Goal: Task Accomplishment & Management: Manage account settings

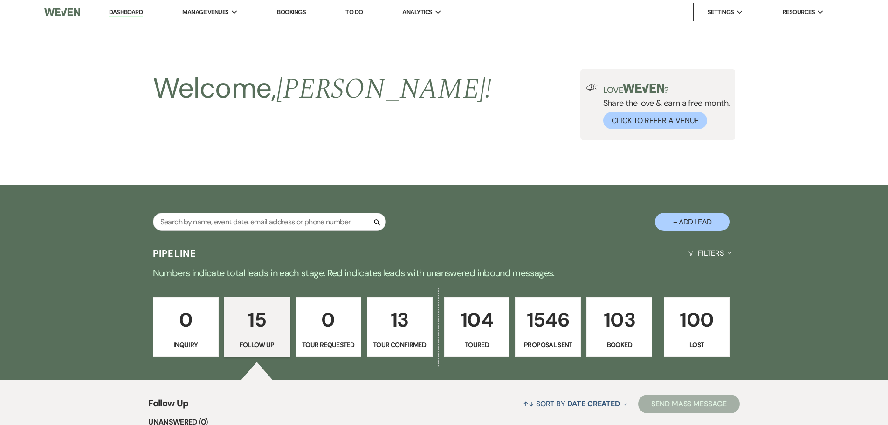
select select "9"
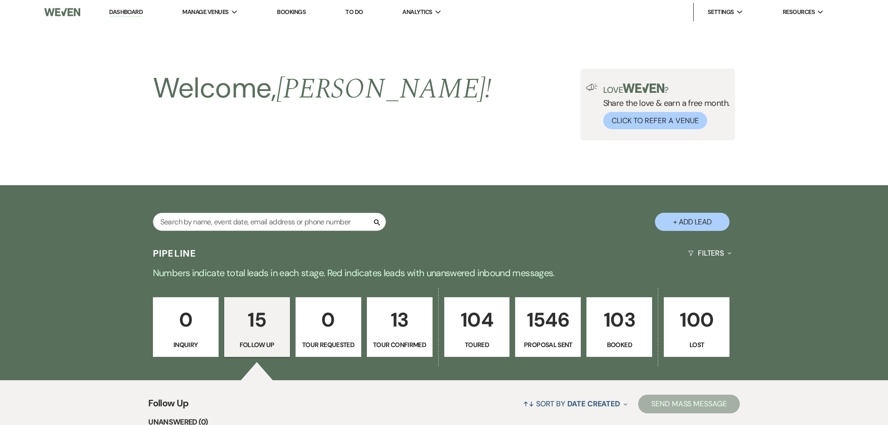
select select "9"
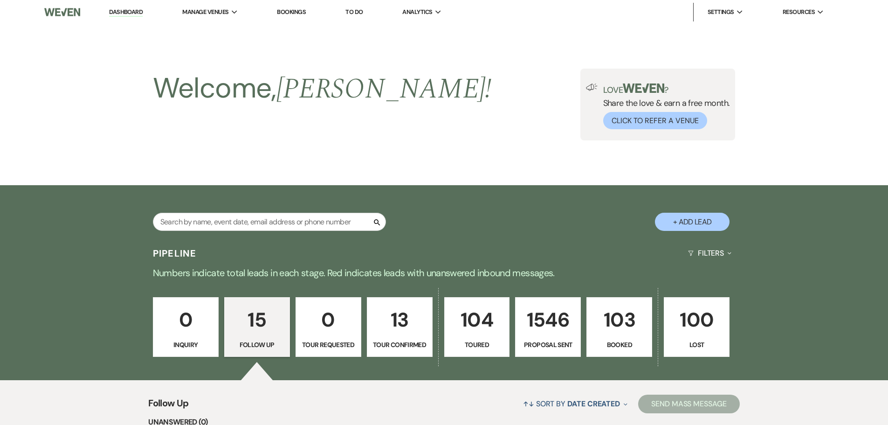
select select "9"
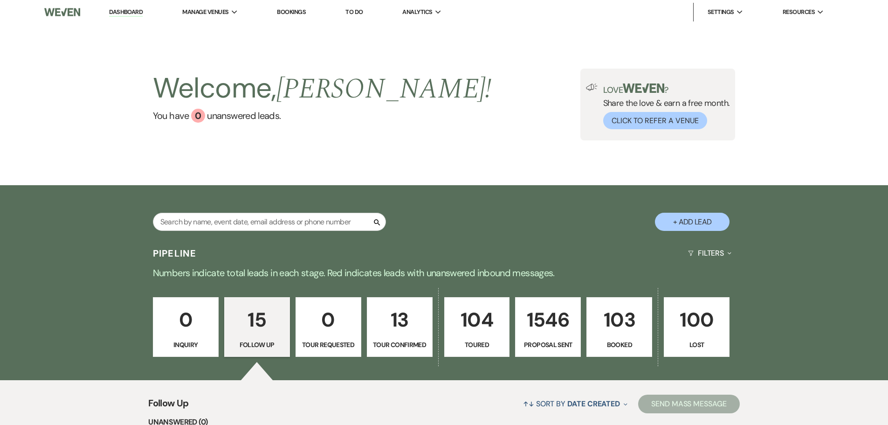
click at [134, 15] on link "Dashboard" at bounding box center [126, 12] width 34 height 9
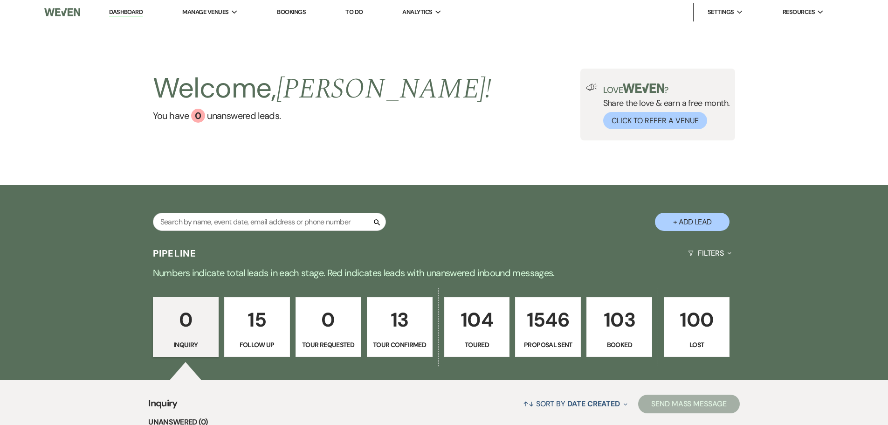
scroll to position [3, 0]
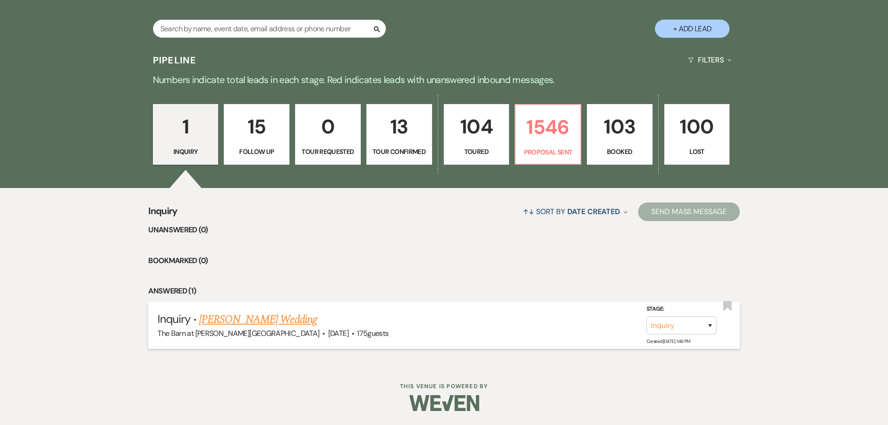
click at [236, 317] on link "Michaela Kothe's Wedding" at bounding box center [258, 319] width 118 height 17
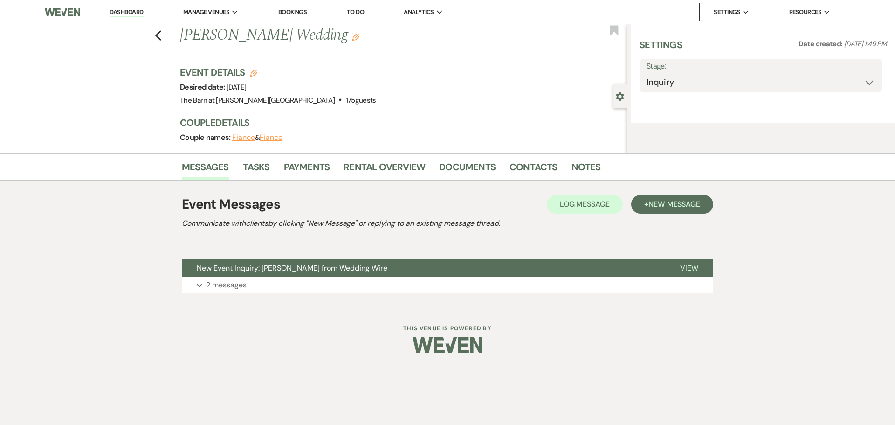
select select "3"
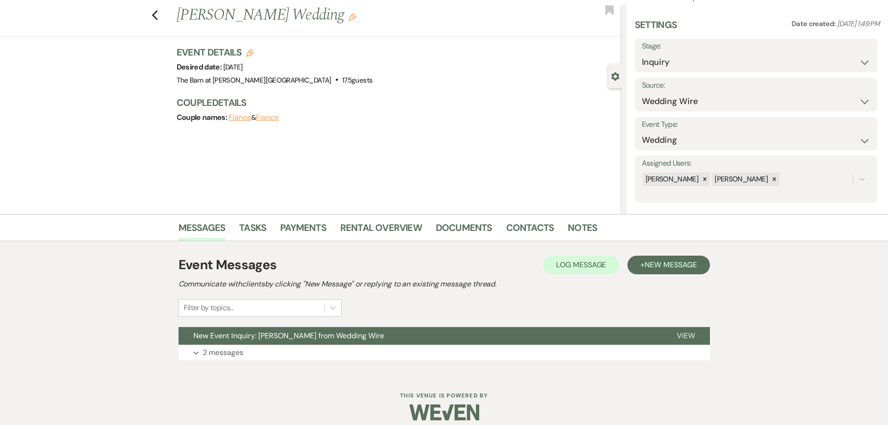
scroll to position [29, 0]
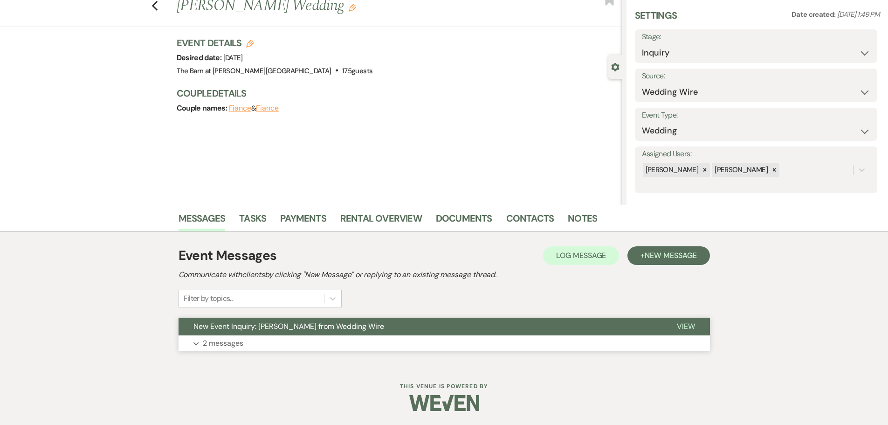
click at [227, 342] on p "2 messages" at bounding box center [223, 343] width 41 height 12
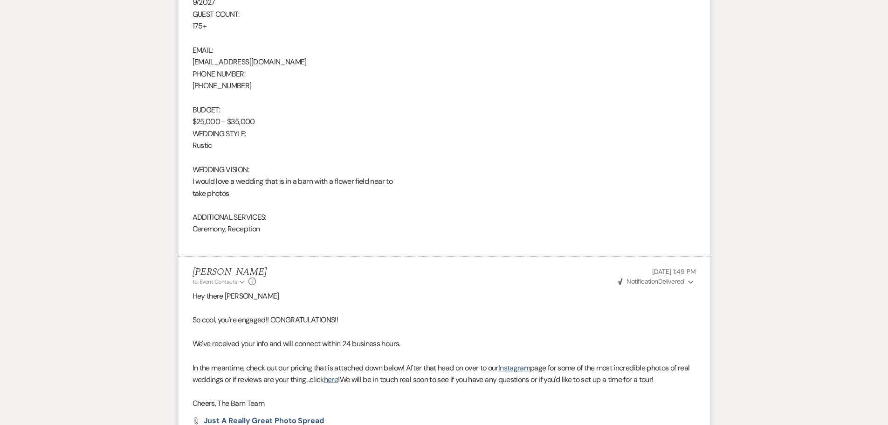
scroll to position [838, 0]
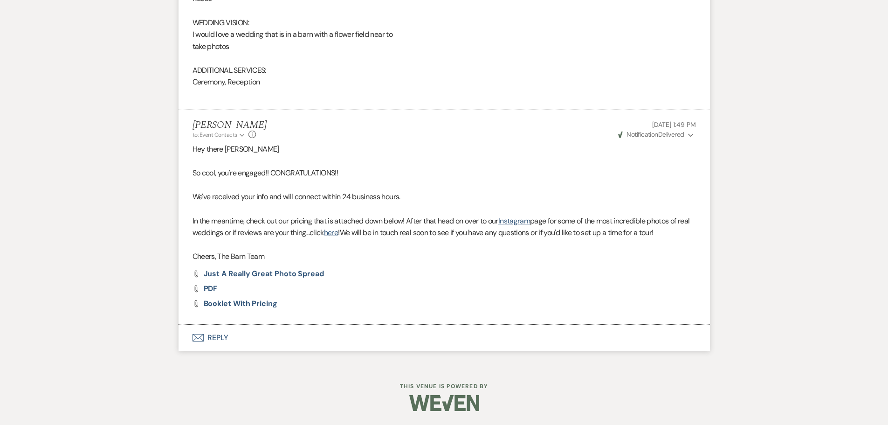
click at [216, 335] on button "Envelope Reply" at bounding box center [445, 338] width 532 height 26
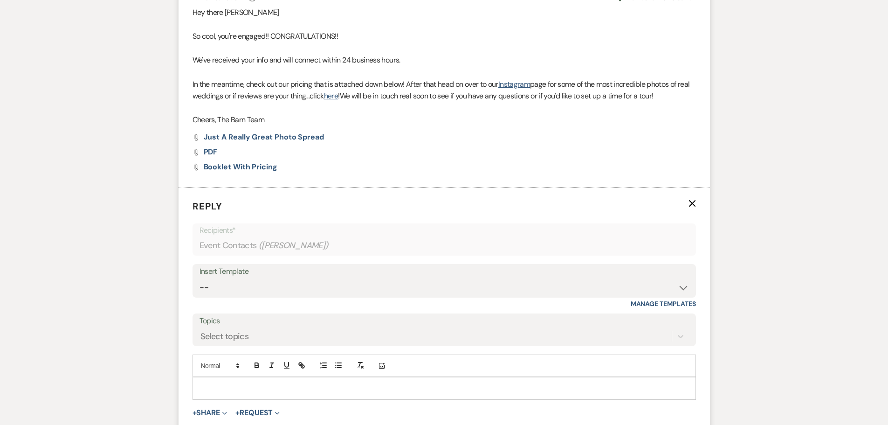
scroll to position [1016, 0]
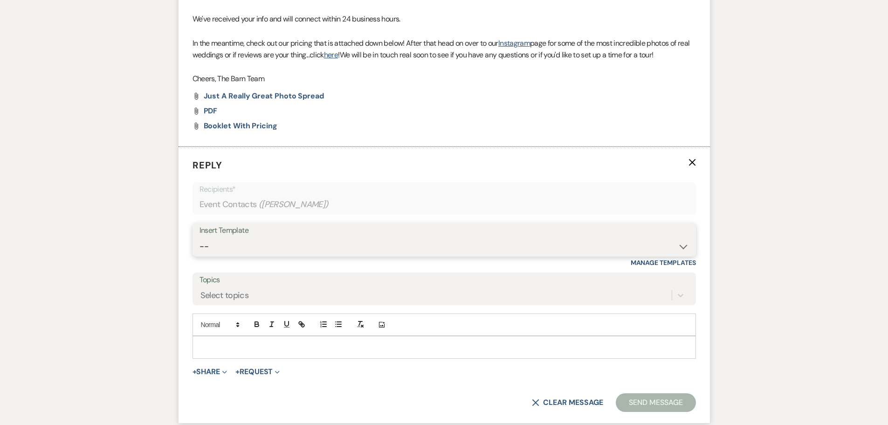
click at [216, 252] on select "-- Copy of Initial Inquiry Response Friday Inquiry Response Darcy's Copy of Ini…" at bounding box center [445, 246] width 490 height 18
select select "3242"
click at [200, 237] on select "-- Copy of Initial Inquiry Response Friday Inquiry Response Darcy's Copy of Ini…" at bounding box center [445, 246] width 490 height 18
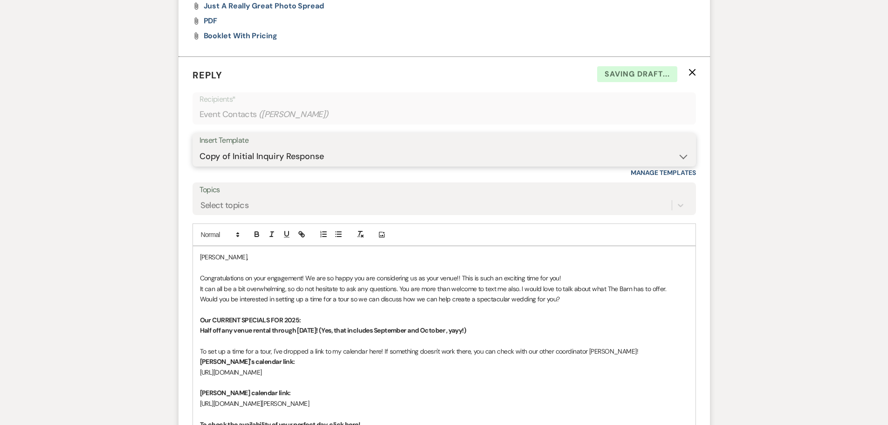
scroll to position [1109, 0]
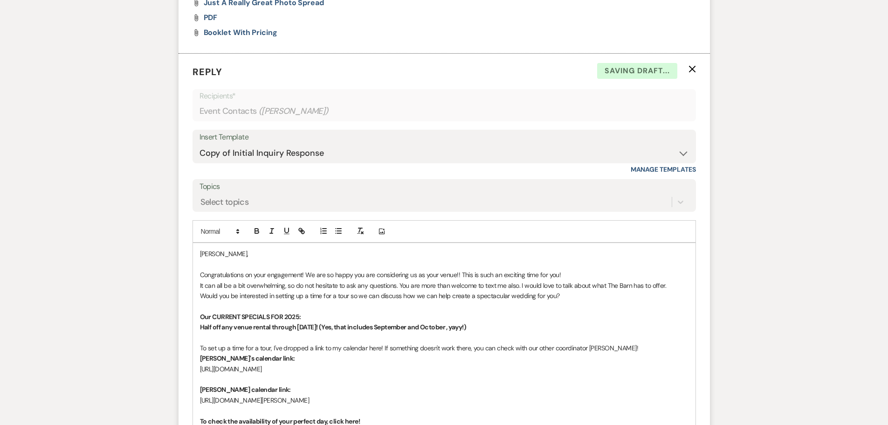
click at [574, 276] on p "Congratulations on your engagement! We are so happy you are considering us as y…" at bounding box center [444, 275] width 489 height 10
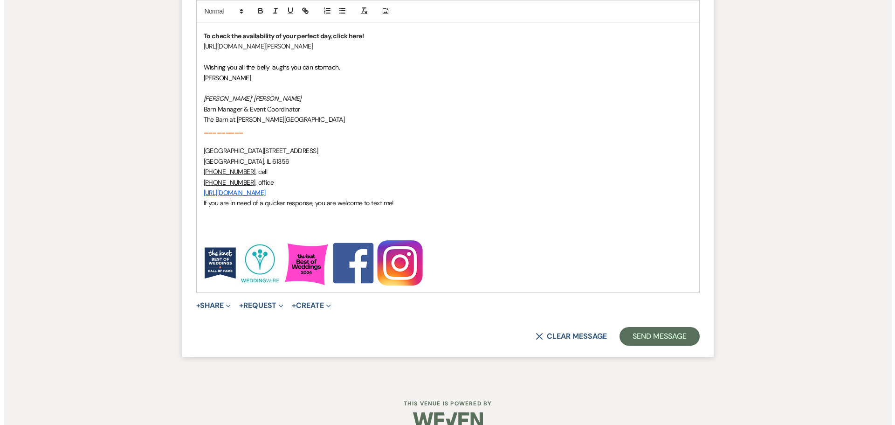
scroll to position [1522, 0]
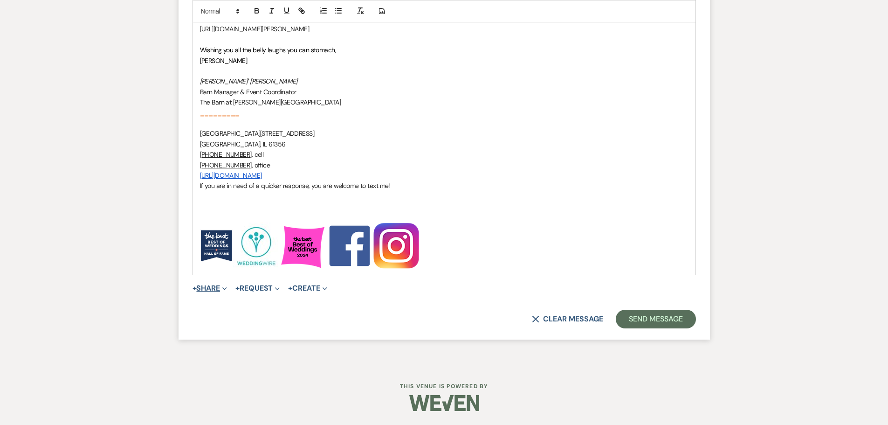
click at [214, 291] on button "+ Share Expand" at bounding box center [210, 287] width 35 height 7
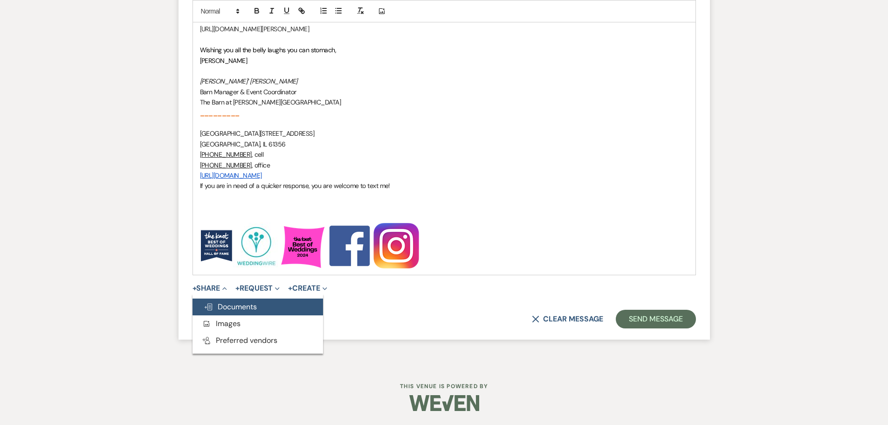
click at [220, 305] on span "Doc Upload Documents" at bounding box center [230, 307] width 53 height 10
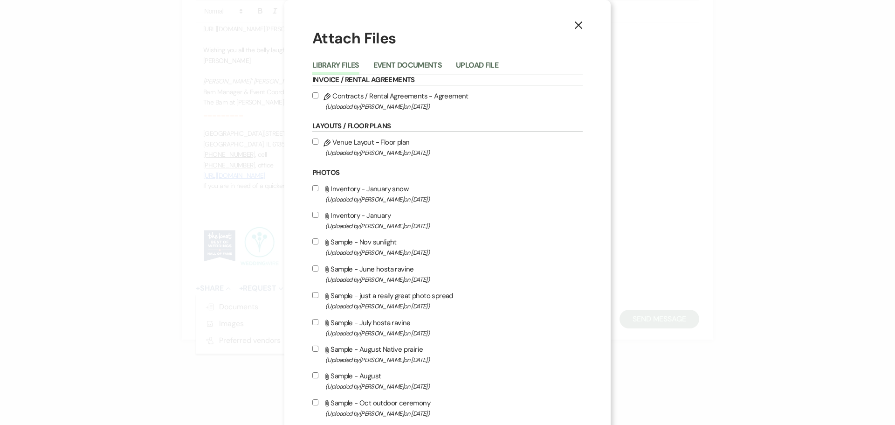
click at [312, 350] on input "Attach File Sample - August Native prairie (Uploaded by Lindsay Funderberg on D…" at bounding box center [315, 349] width 6 height 6
checkbox input "true"
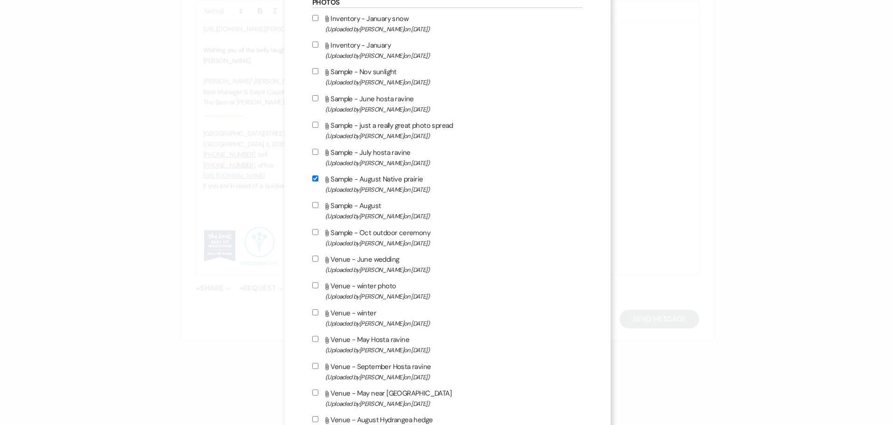
scroll to position [187, 0]
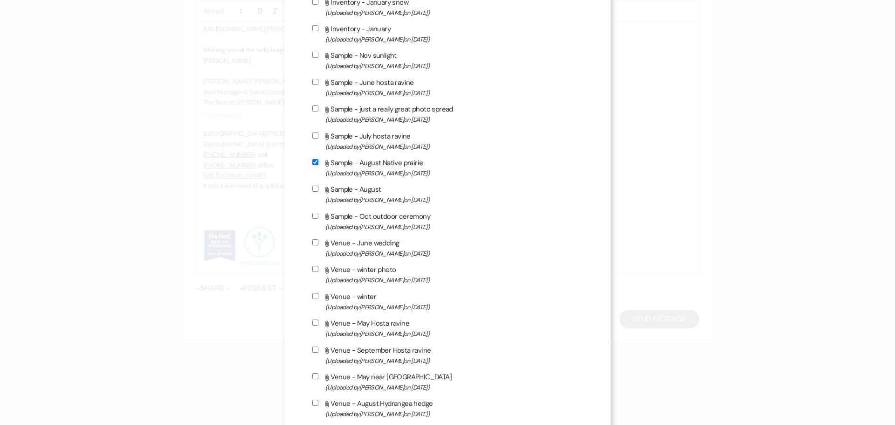
click at [312, 351] on input "Attach File Venue - September Hosta ravine (Uploaded by Lindsay Funderberg on J…" at bounding box center [315, 350] width 6 height 6
checkbox input "true"
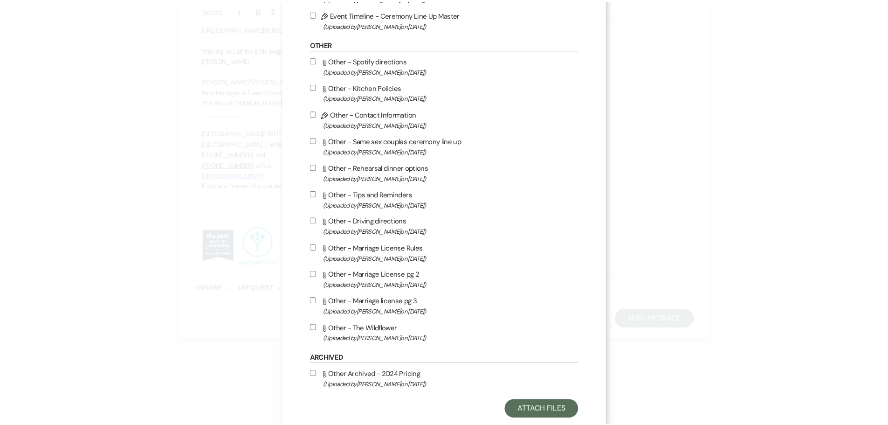
scroll to position [851, 0]
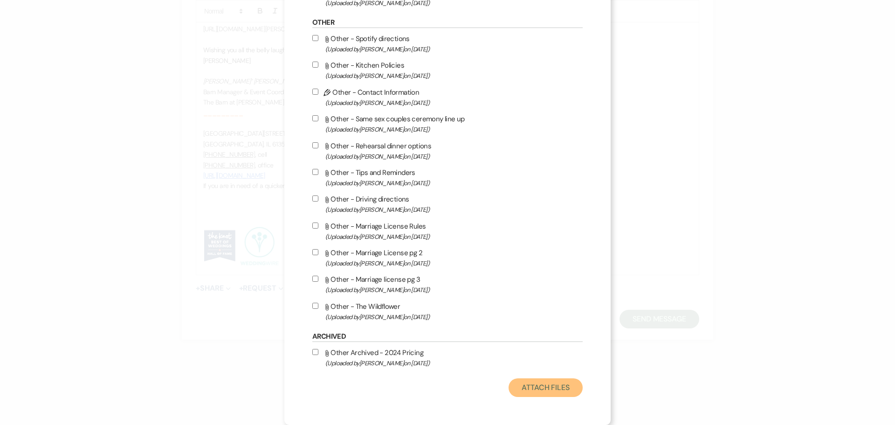
click at [548, 393] on button "Attach Files" at bounding box center [546, 387] width 74 height 19
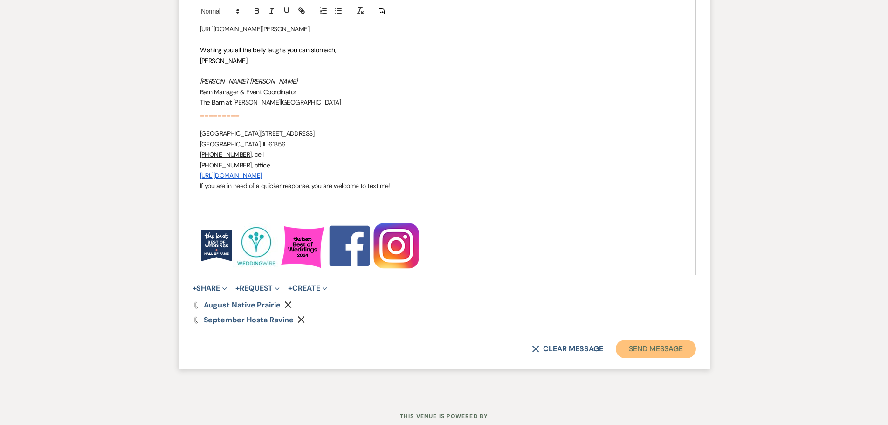
click at [655, 346] on button "Send Message" at bounding box center [656, 349] width 80 height 19
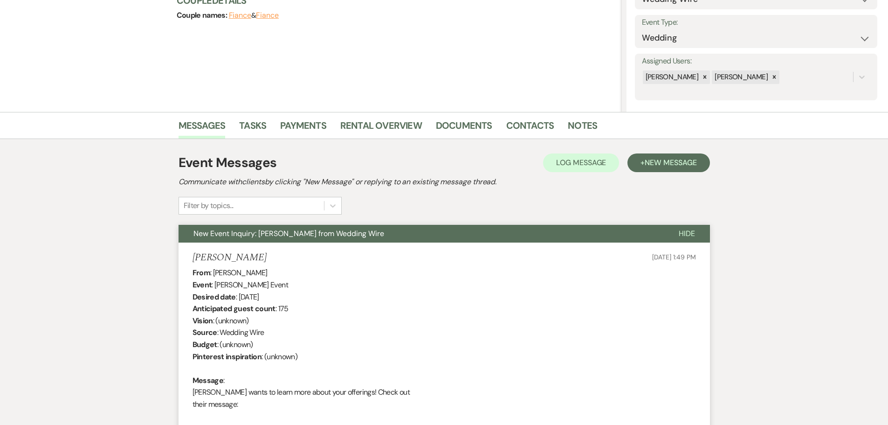
scroll to position [0, 0]
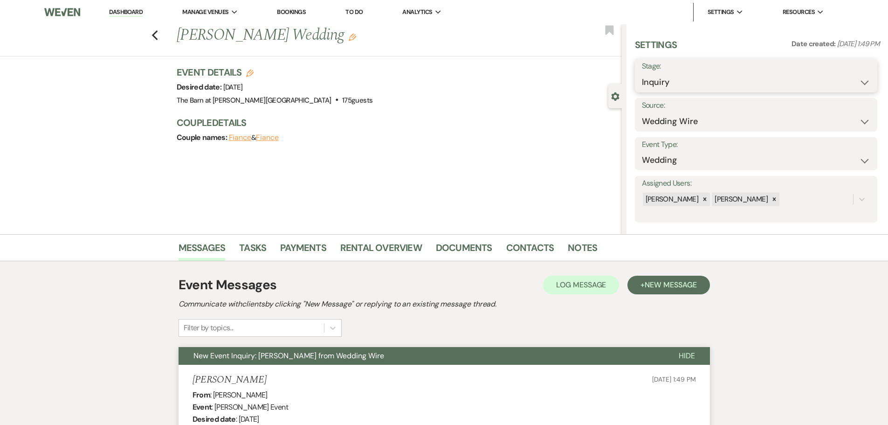
click at [661, 79] on select "Inquiry Follow Up Tour Requested Tour Confirmed Toured Proposal Sent Booked Lost" at bounding box center [756, 82] width 229 height 18
select select "9"
click at [642, 73] on select "Inquiry Follow Up Tour Requested Tour Confirmed Toured Proposal Sent Booked Lost" at bounding box center [756, 82] width 229 height 18
click at [861, 76] on button "Save" at bounding box center [851, 75] width 53 height 19
click at [157, 30] on icon "Previous" at bounding box center [155, 35] width 7 height 11
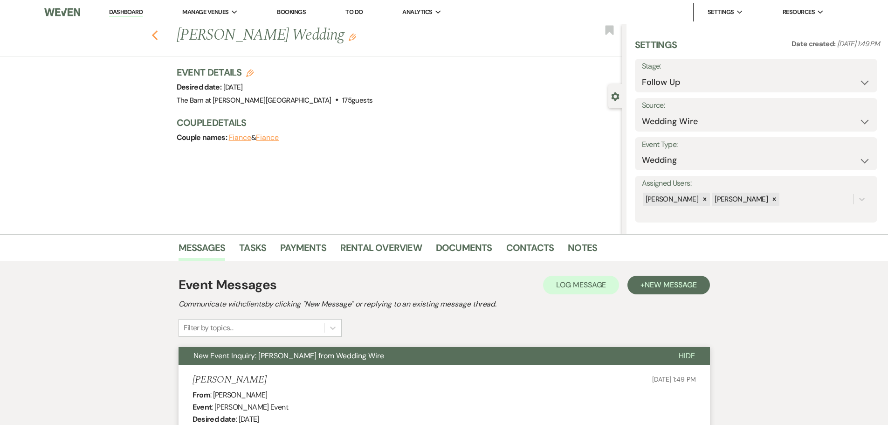
select select "9"
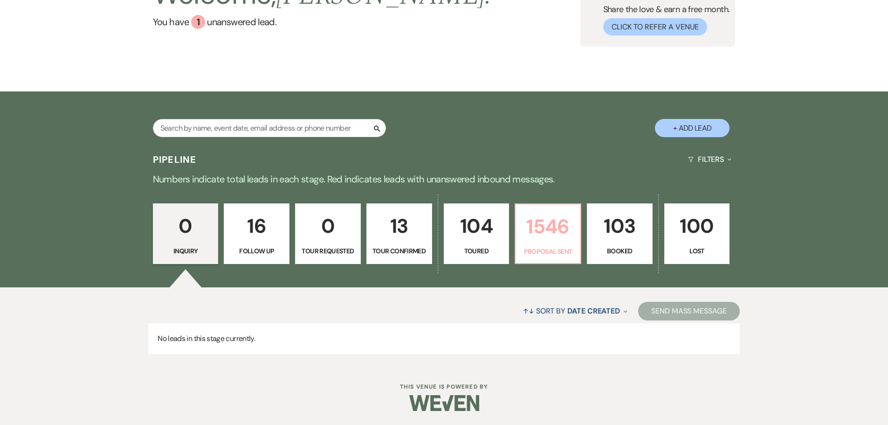
click at [526, 248] on p "Proposal Sent" at bounding box center [548, 251] width 54 height 10
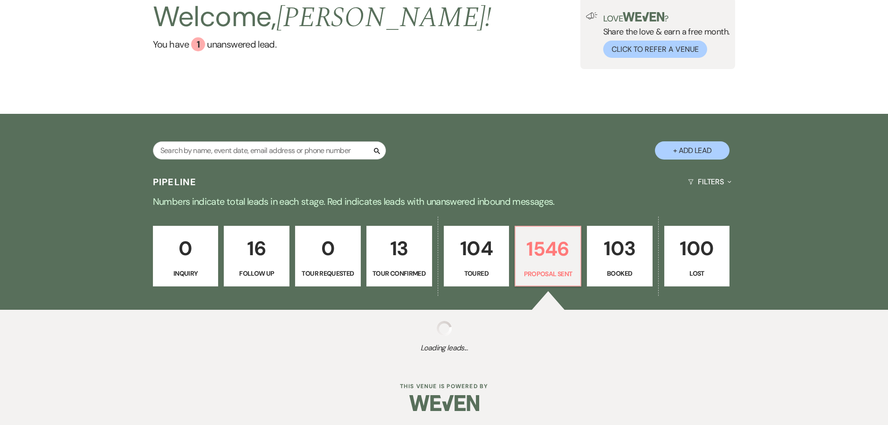
scroll to position [71, 0]
select select "6"
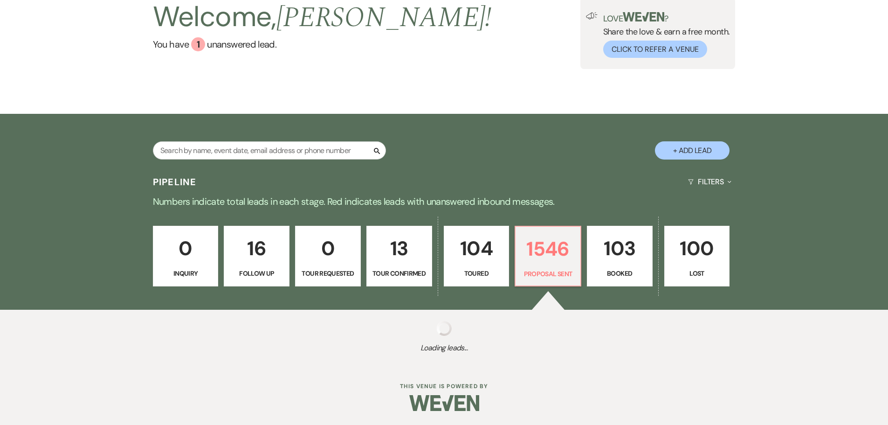
select select "6"
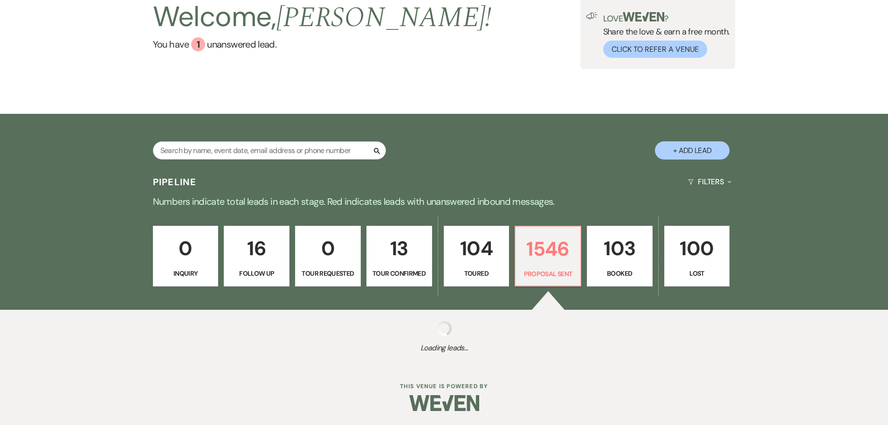
select select "6"
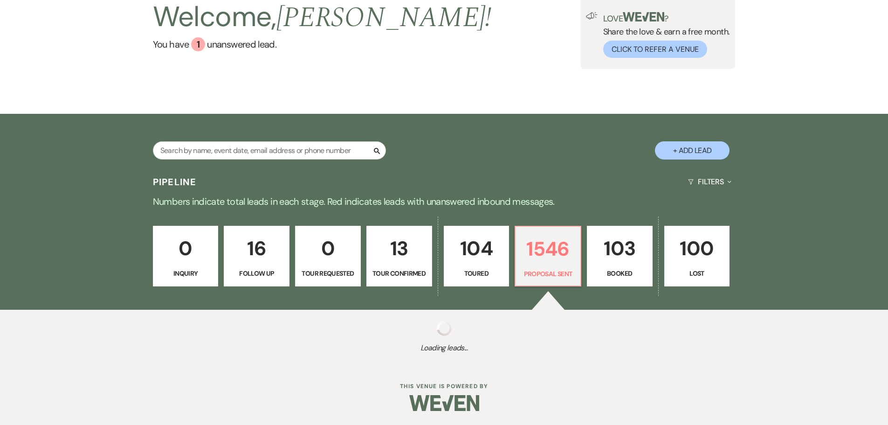
select select "6"
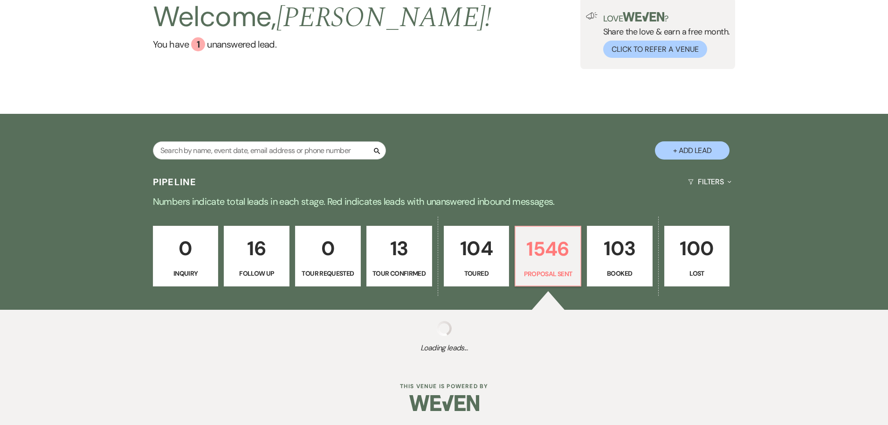
select select "6"
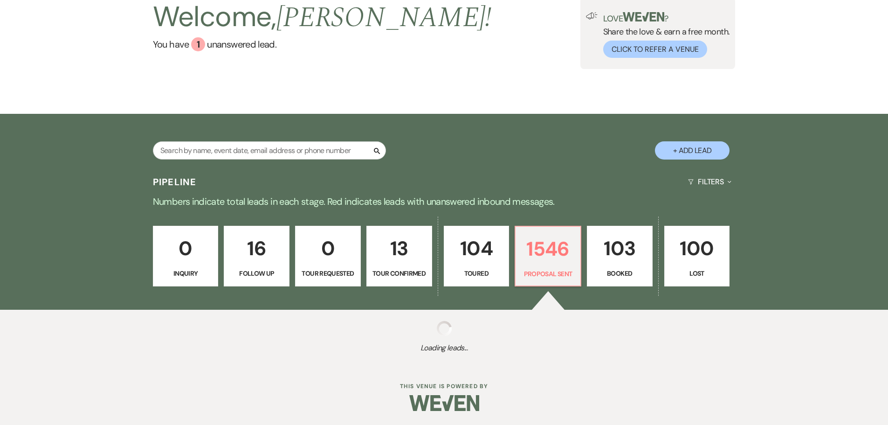
select select "6"
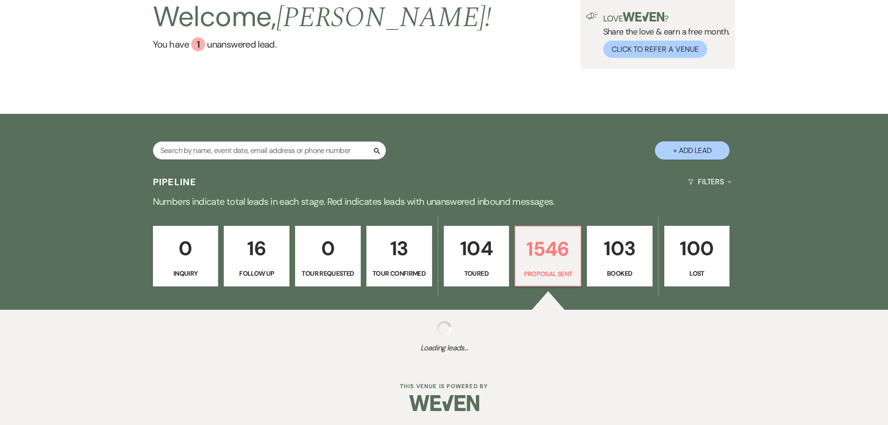
select select "6"
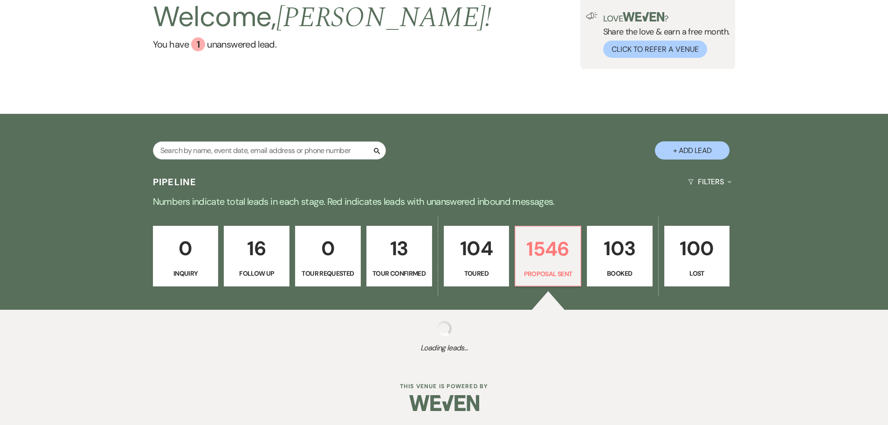
select select "6"
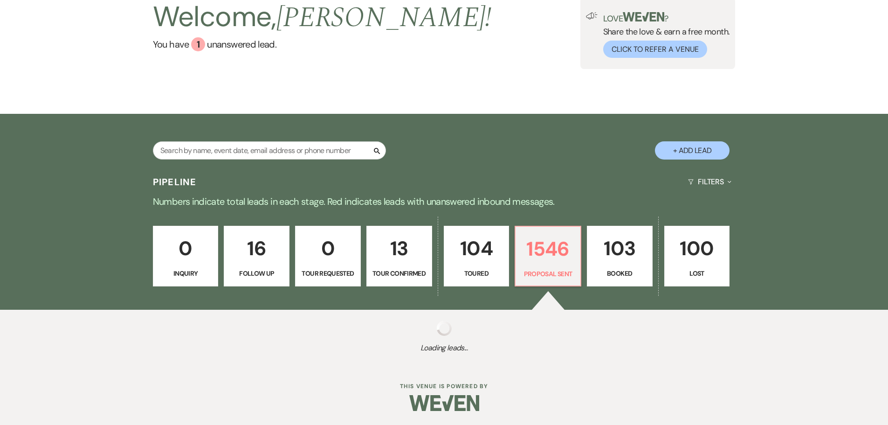
select select "6"
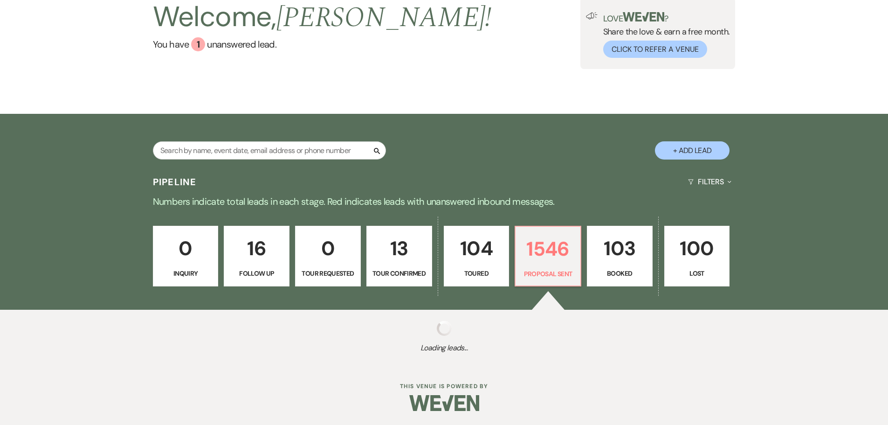
select select "6"
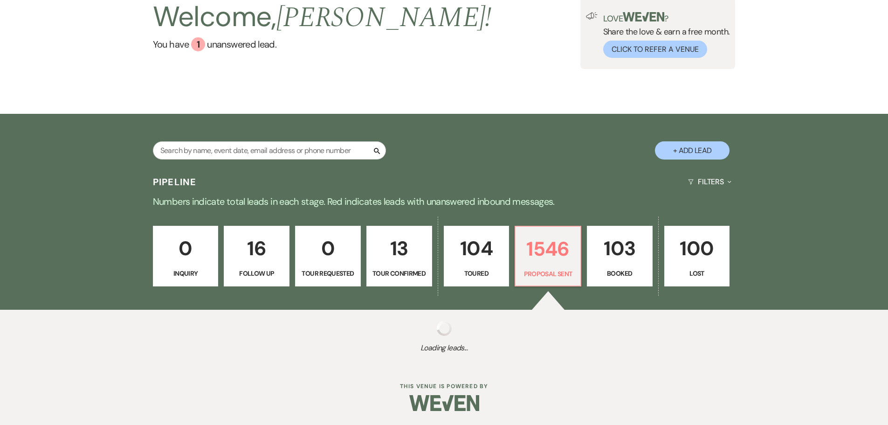
select select "6"
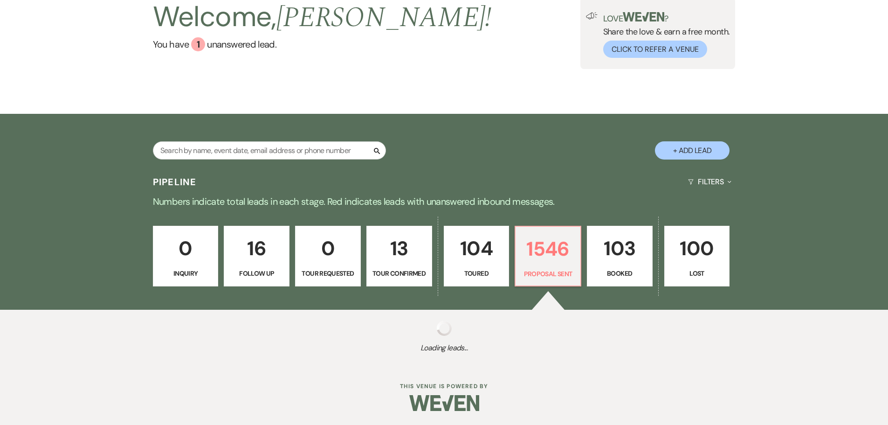
select select "6"
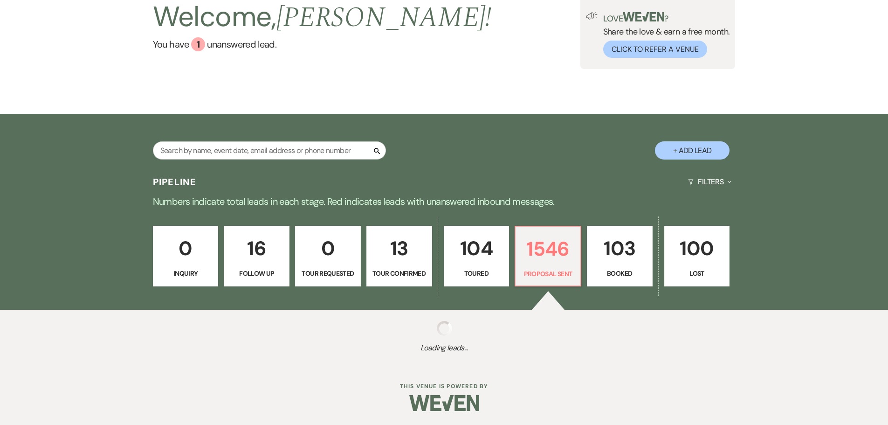
select select "6"
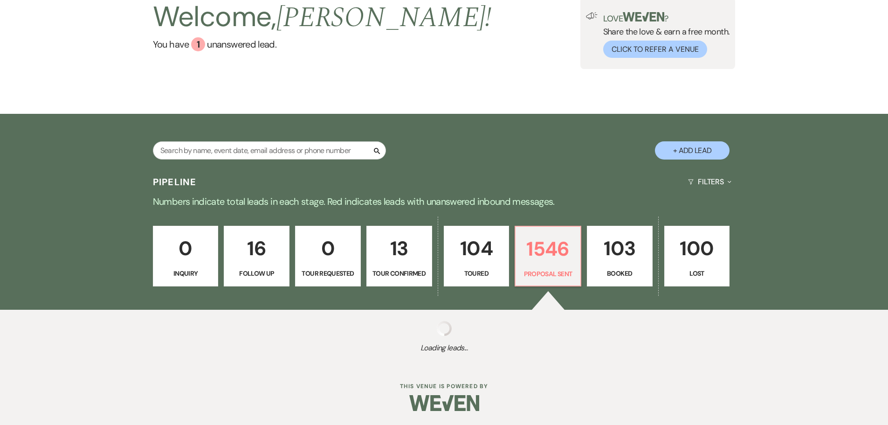
select select "6"
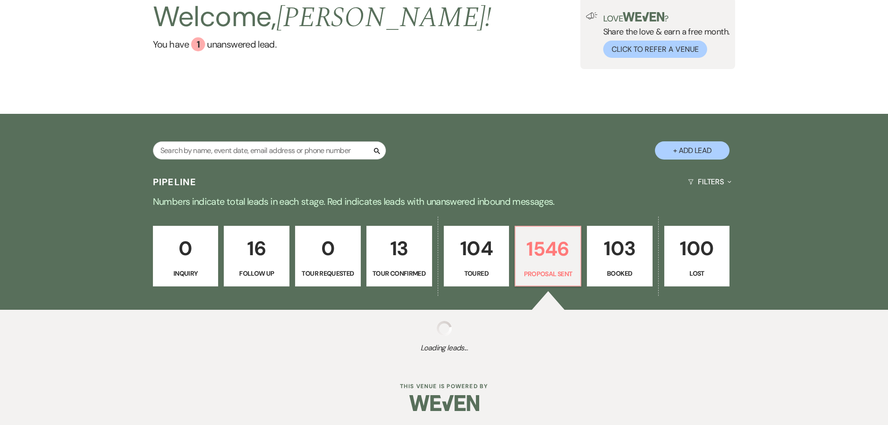
select select "6"
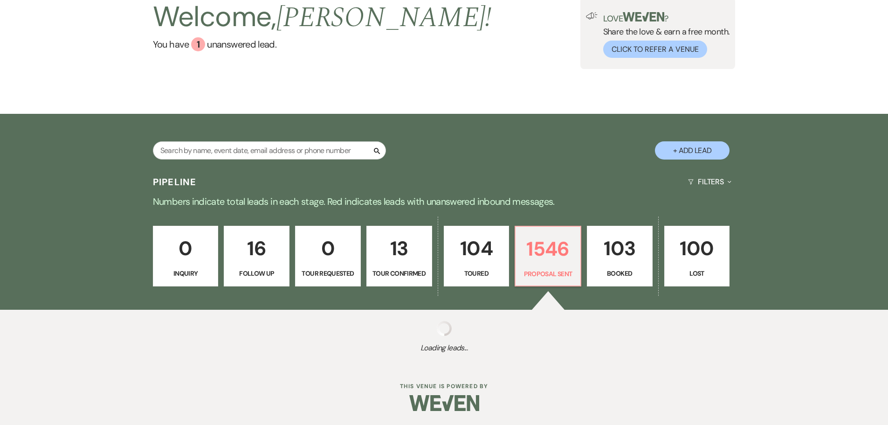
select select "6"
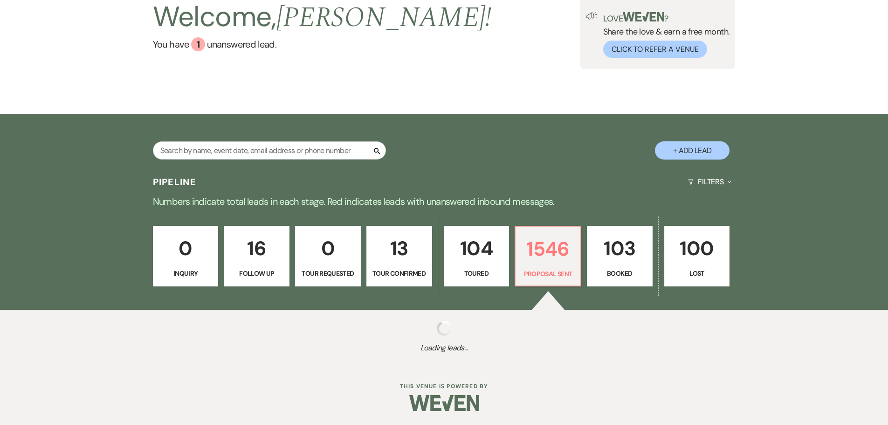
select select "6"
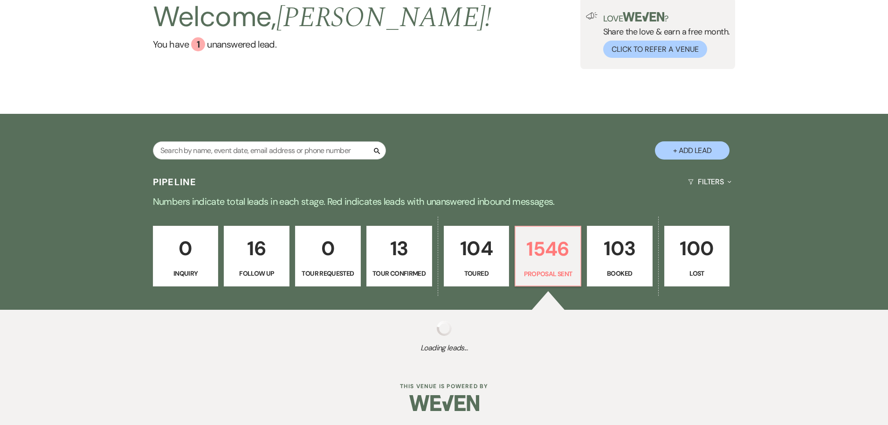
select select "6"
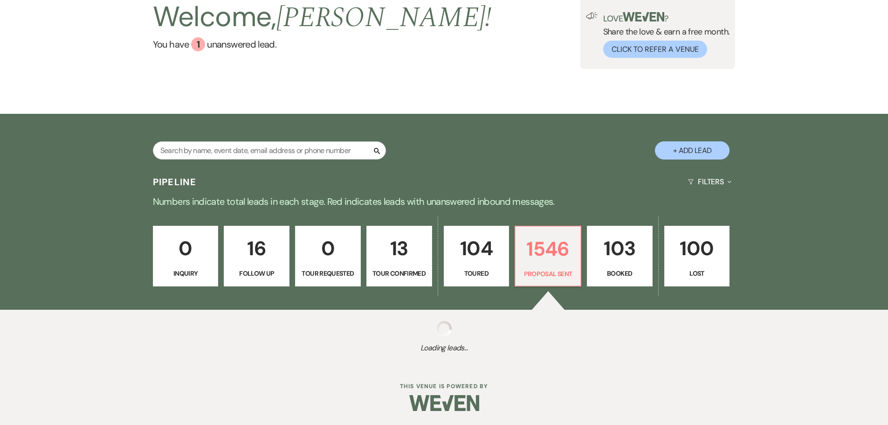
select select "6"
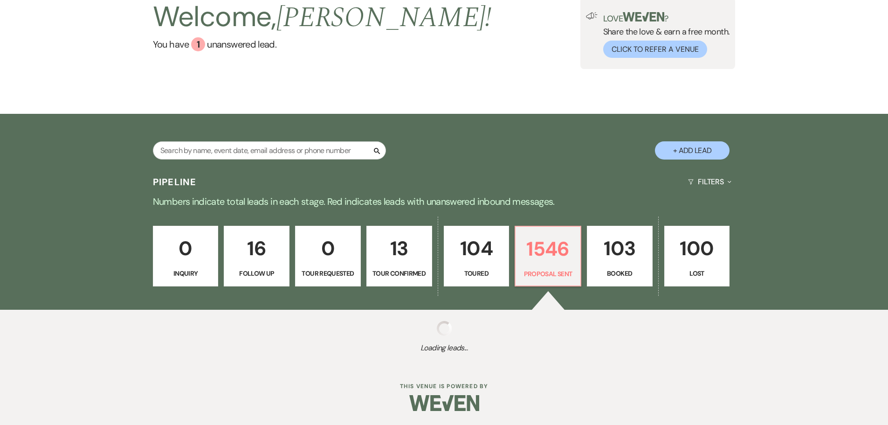
select select "6"
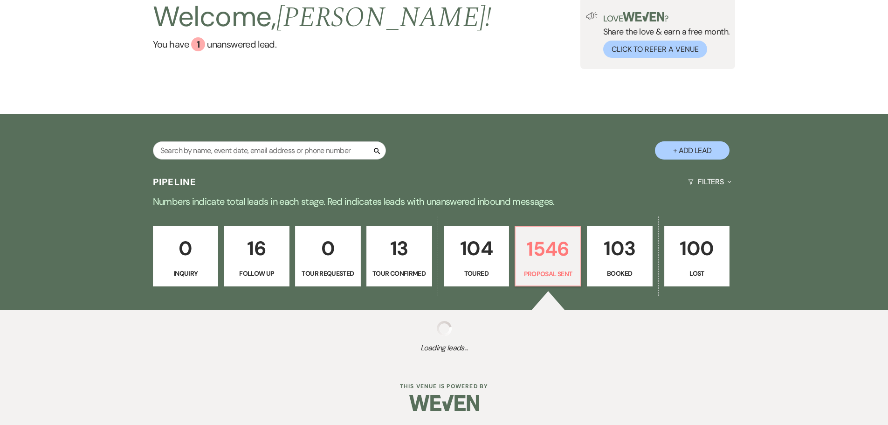
select select "6"
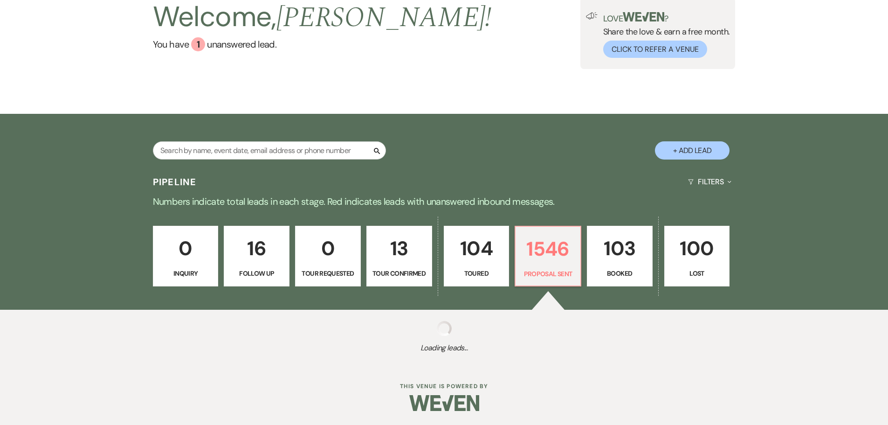
select select "6"
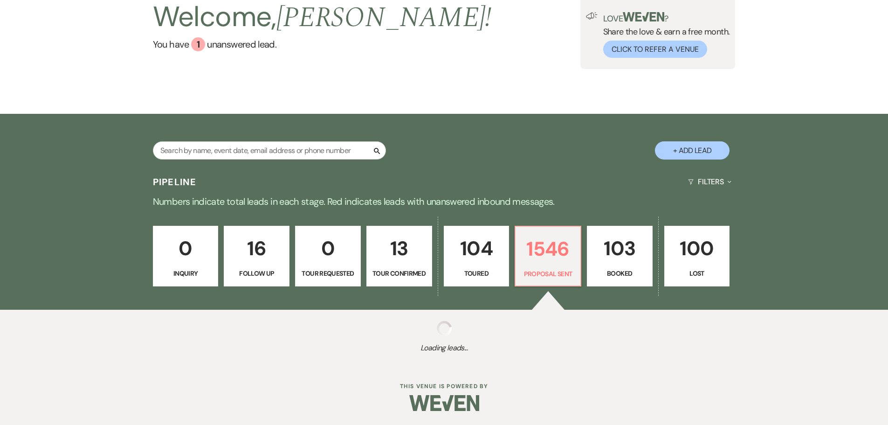
select select "6"
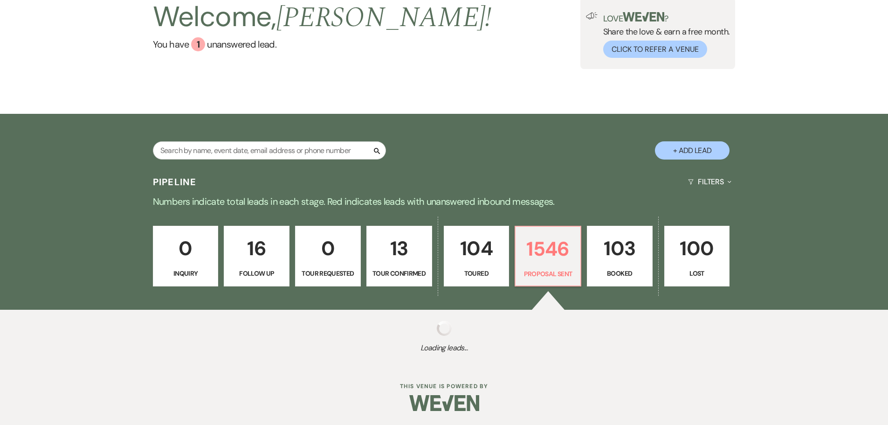
select select "6"
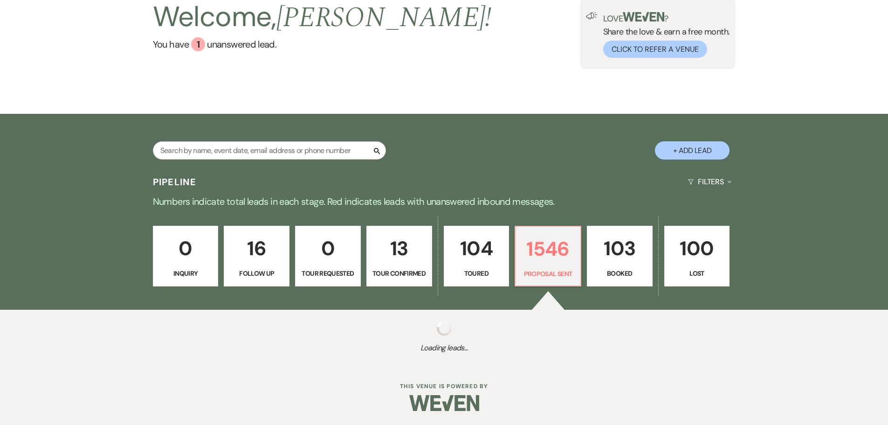
select select "6"
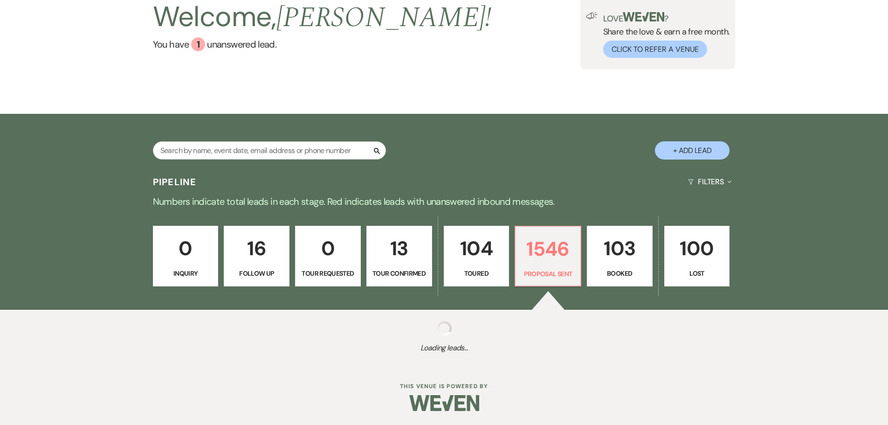
select select "6"
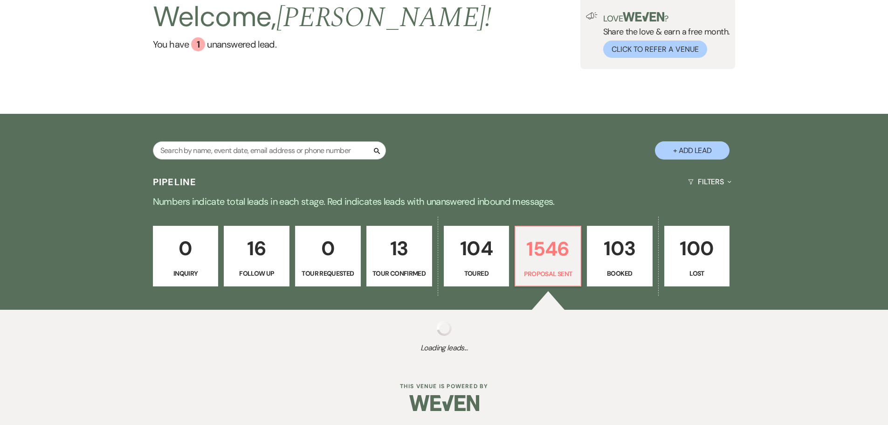
select select "6"
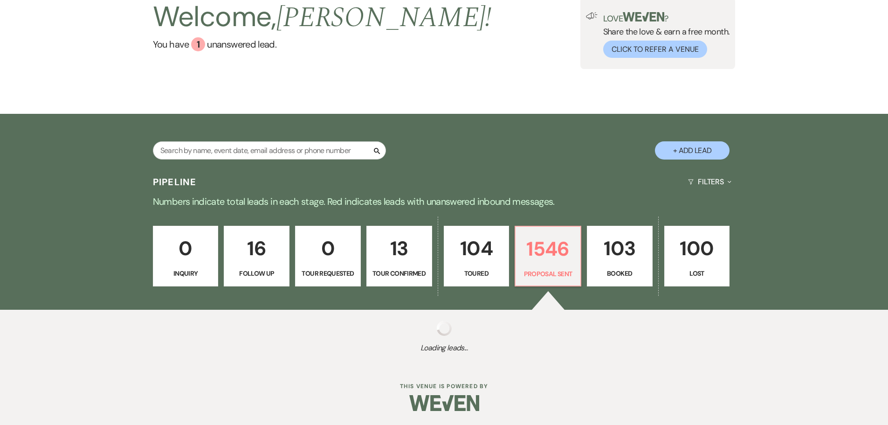
select select "6"
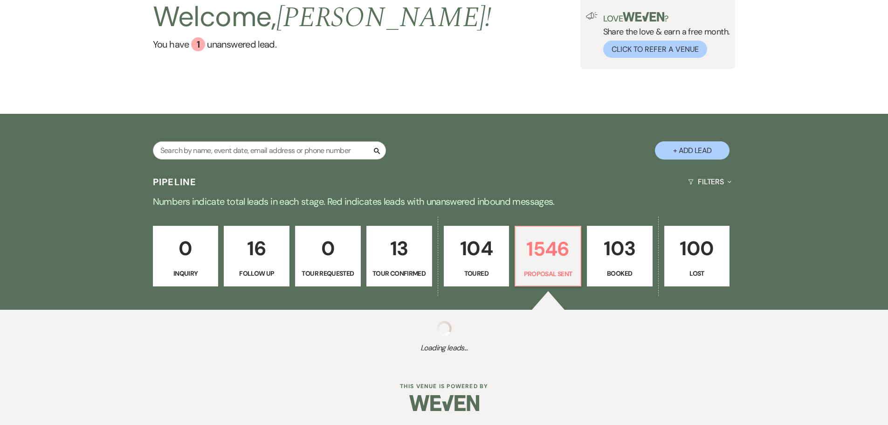
select select "6"
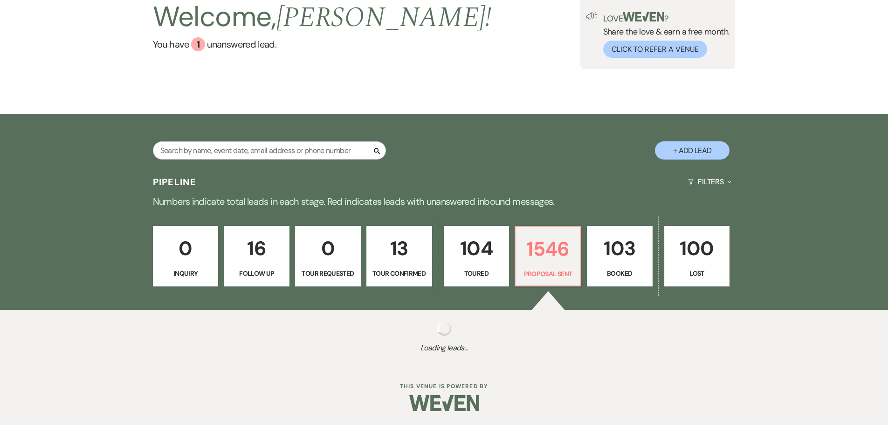
select select "6"
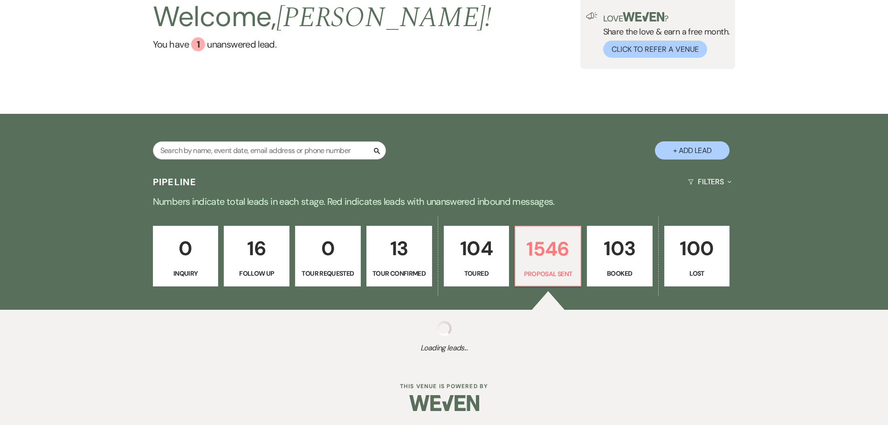
select select "6"
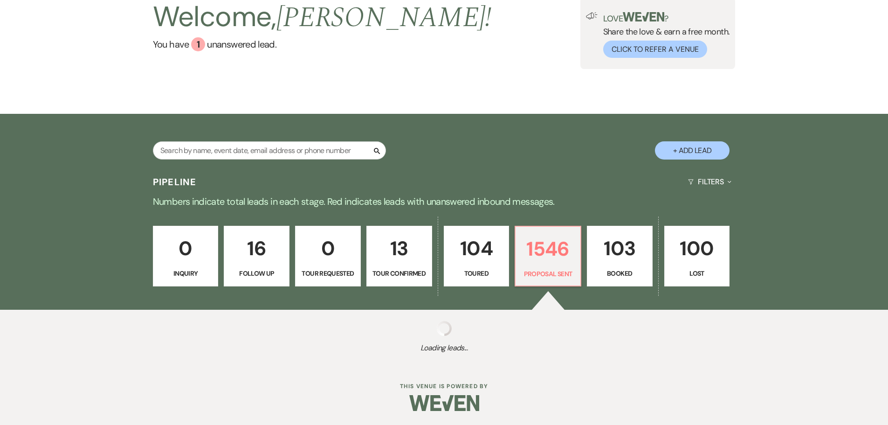
select select "6"
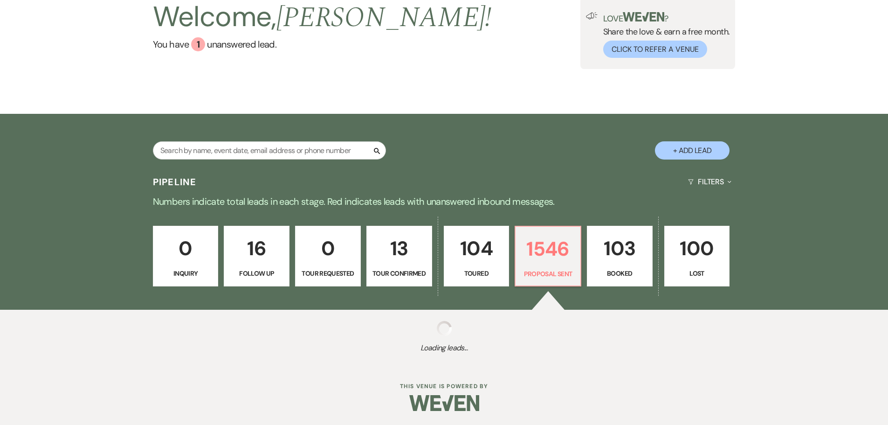
select select "6"
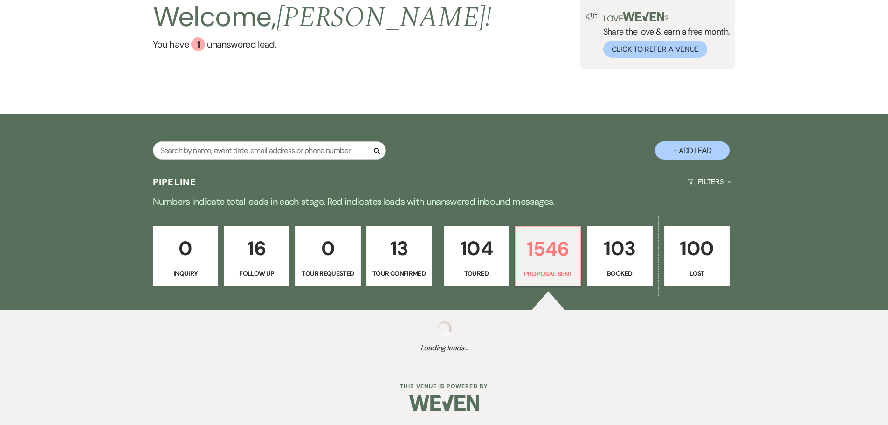
select select "6"
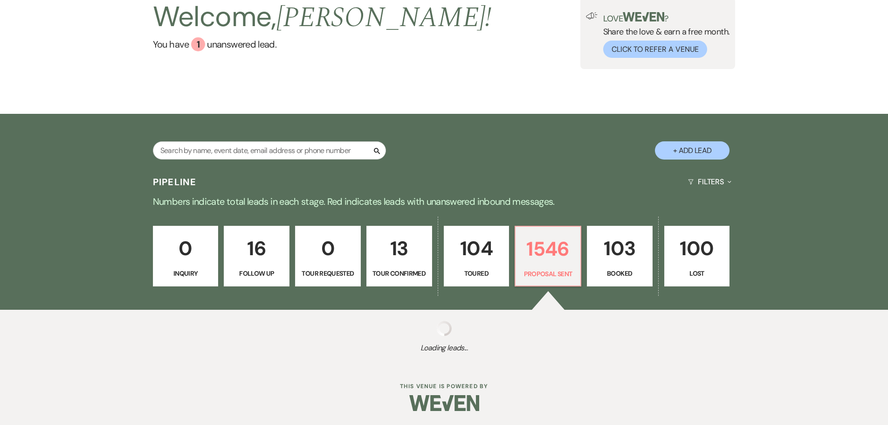
select select "6"
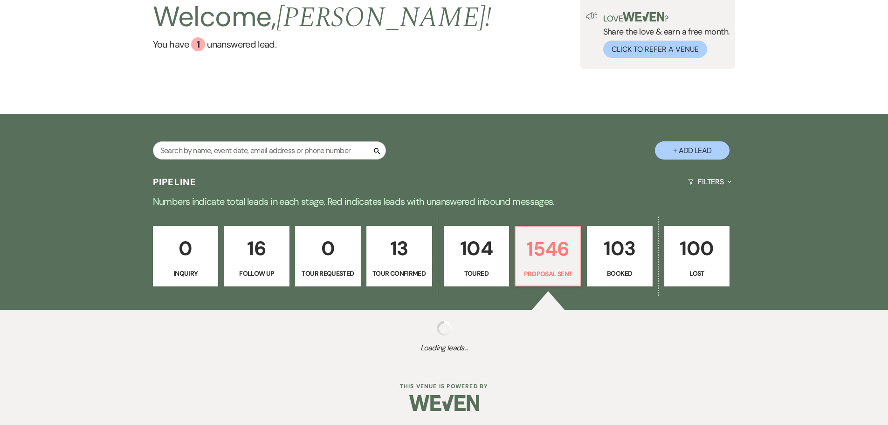
select select "6"
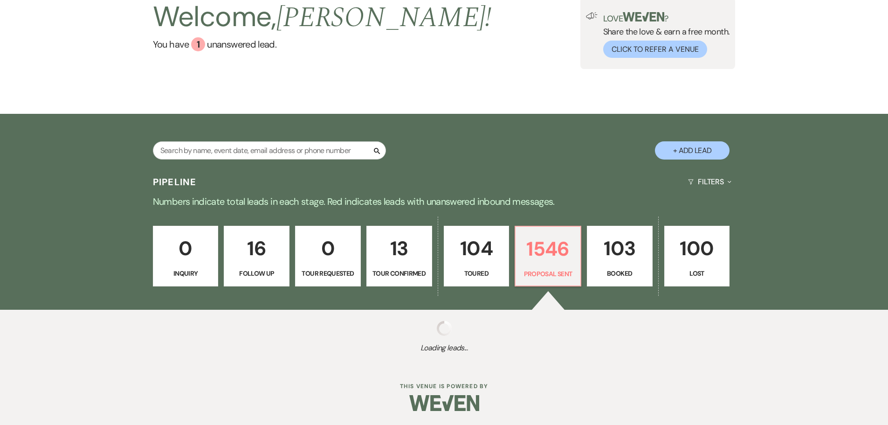
select select "6"
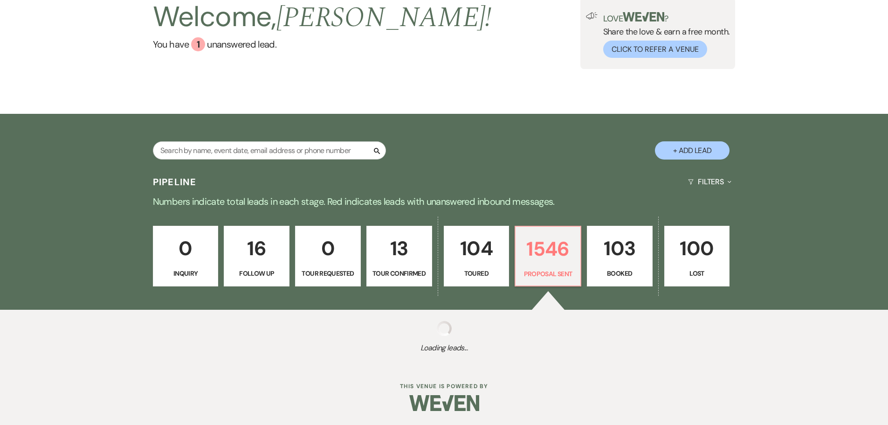
select select "6"
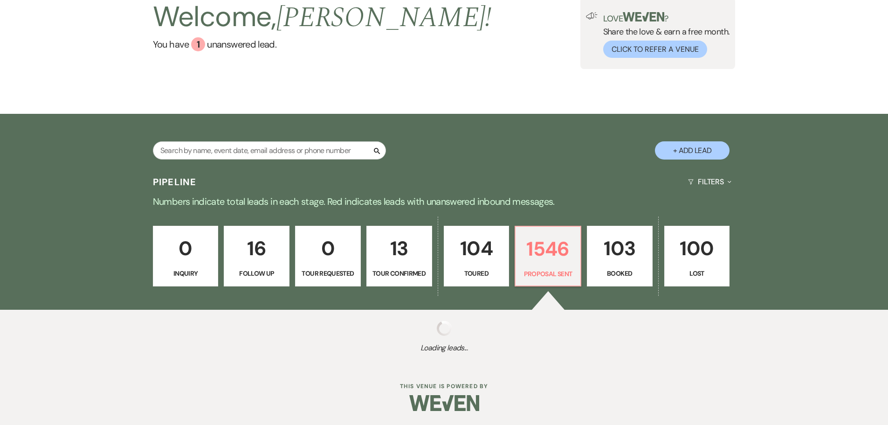
select select "6"
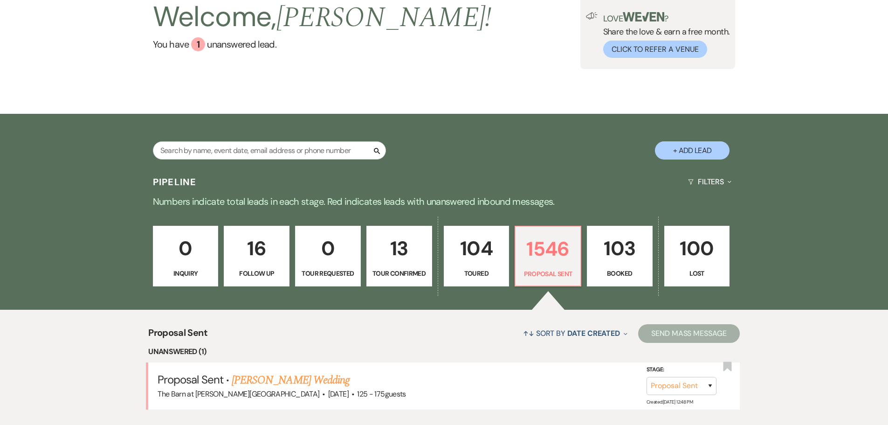
scroll to position [94, 0]
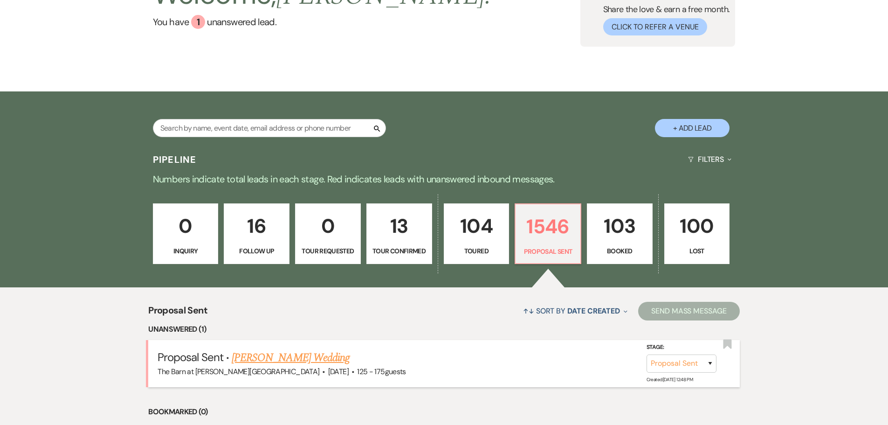
click at [247, 354] on link "Savannah Baldauf's Wedding" at bounding box center [291, 357] width 118 height 17
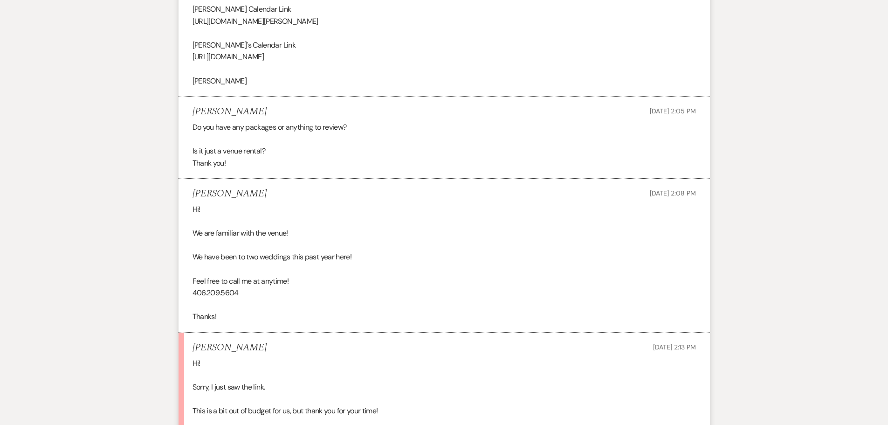
scroll to position [1772, 0]
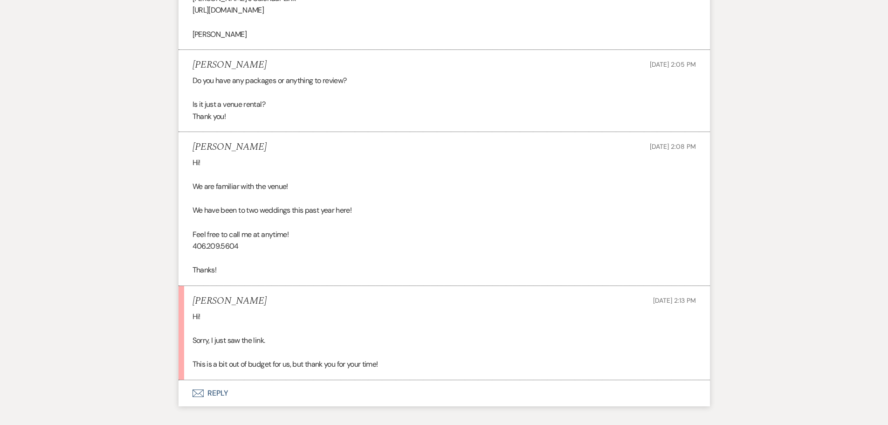
click at [221, 395] on button "Envelope Reply" at bounding box center [445, 393] width 532 height 26
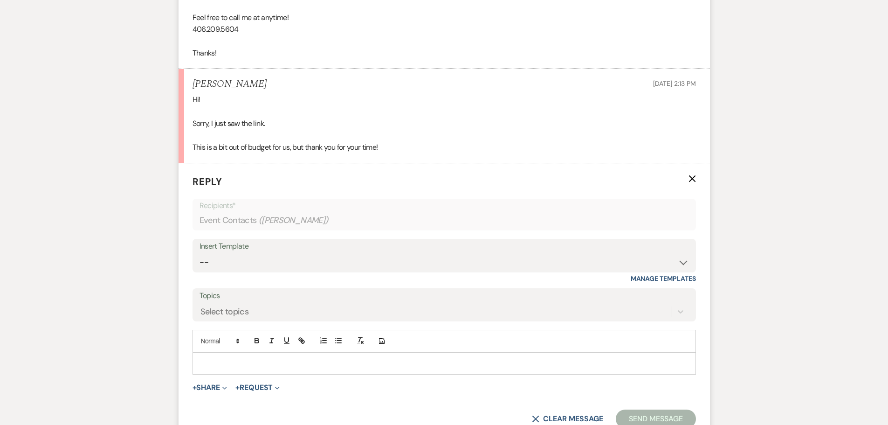
scroll to position [2078, 0]
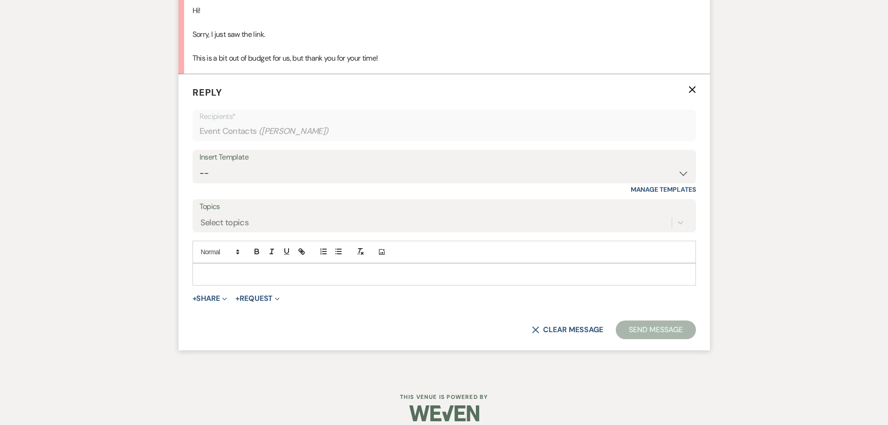
click at [210, 272] on p at bounding box center [444, 274] width 489 height 10
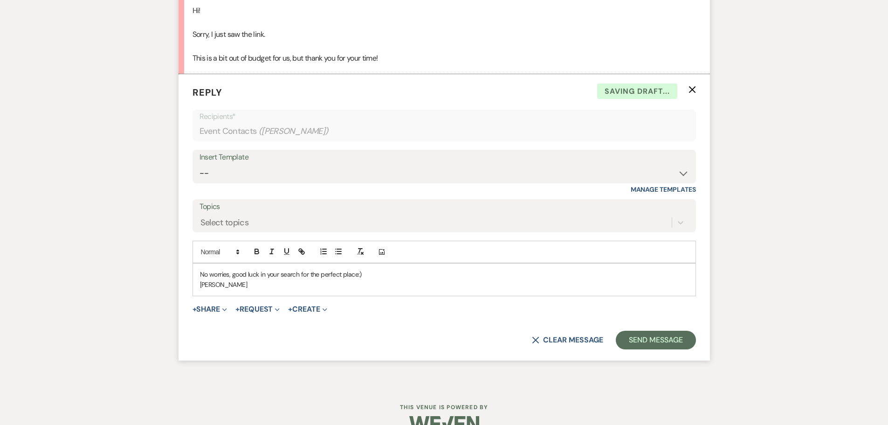
click at [356, 272] on p "No worries, good luck in your search for the perfect place:)" at bounding box center [444, 274] width 489 height 10
click at [231, 276] on p "No worries, good luck in your search for the perfect place and hope you get to …" at bounding box center [444, 274] width 489 height 10
click at [652, 340] on button "Send Message" at bounding box center [656, 340] width 80 height 19
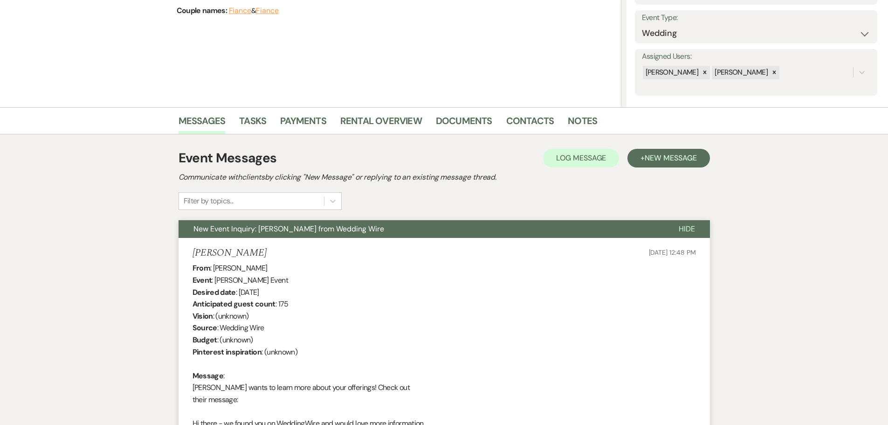
scroll to position [0, 0]
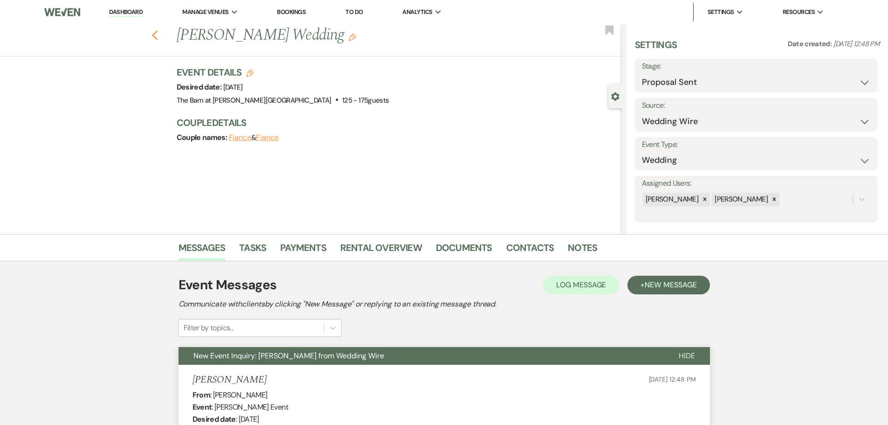
click at [159, 36] on icon "Previous" at bounding box center [155, 35] width 7 height 11
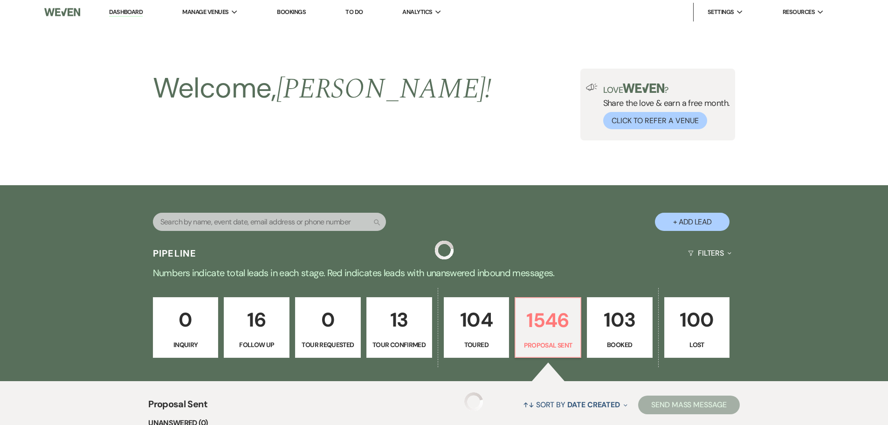
scroll to position [94, 0]
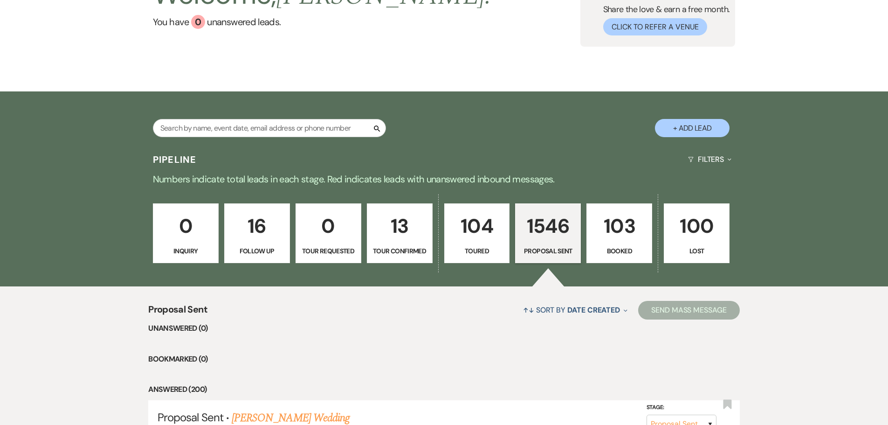
click at [619, 241] on p "103" at bounding box center [620, 225] width 54 height 31
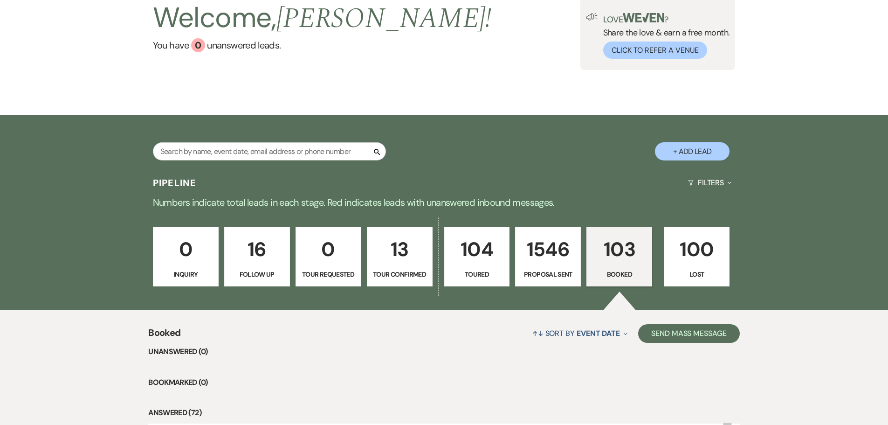
scroll to position [94, 0]
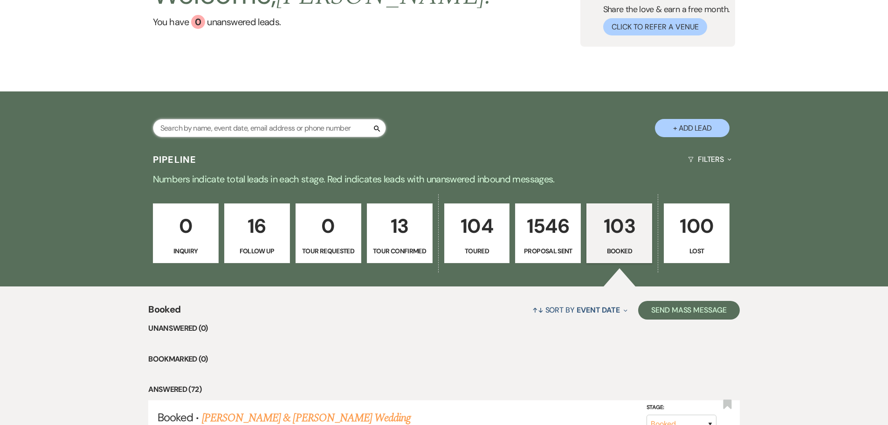
click at [215, 127] on input "text" at bounding box center [269, 128] width 233 height 18
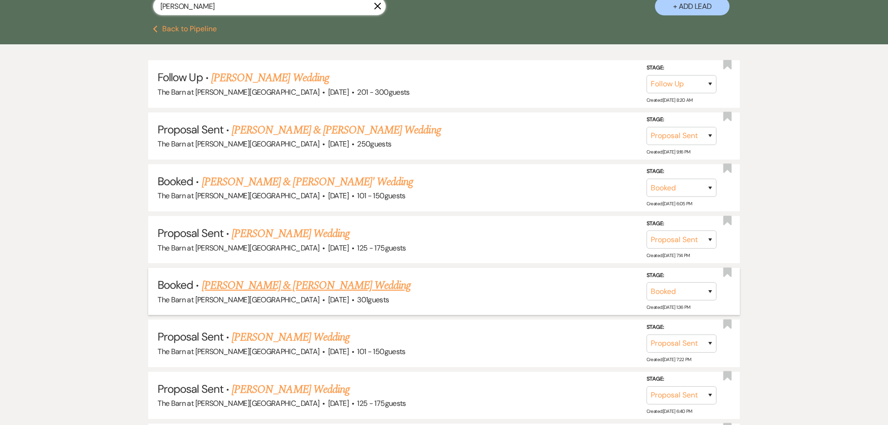
scroll to position [233, 0]
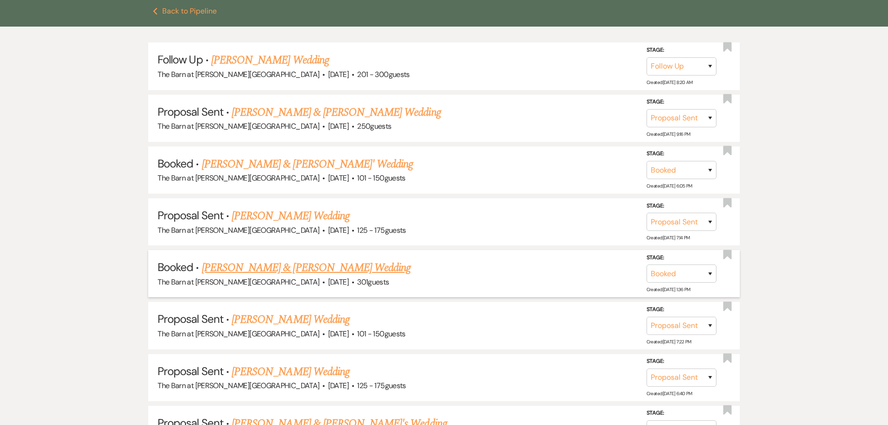
click at [252, 267] on link "[PERSON_NAME] & [PERSON_NAME] Wedding" at bounding box center [306, 267] width 209 height 17
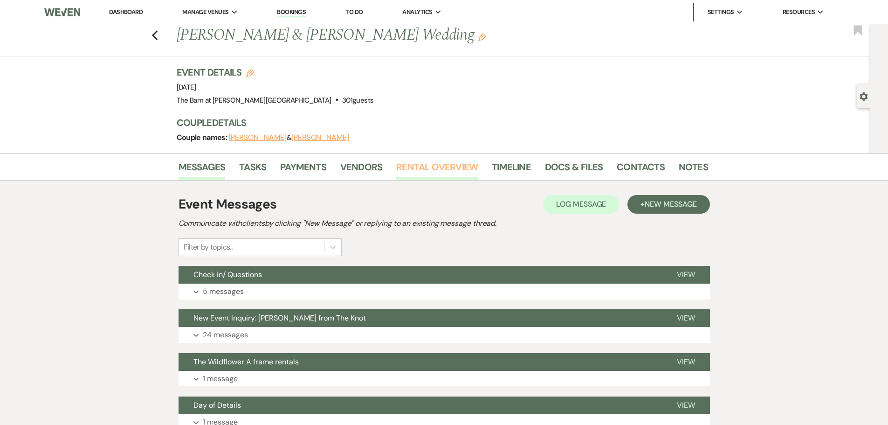
click at [412, 166] on link "Rental Overview" at bounding box center [437, 169] width 82 height 21
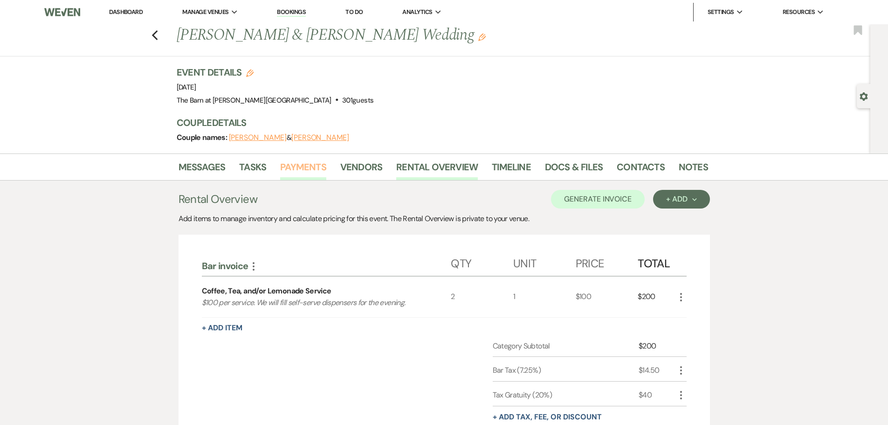
click at [297, 170] on link "Payments" at bounding box center [303, 169] width 46 height 21
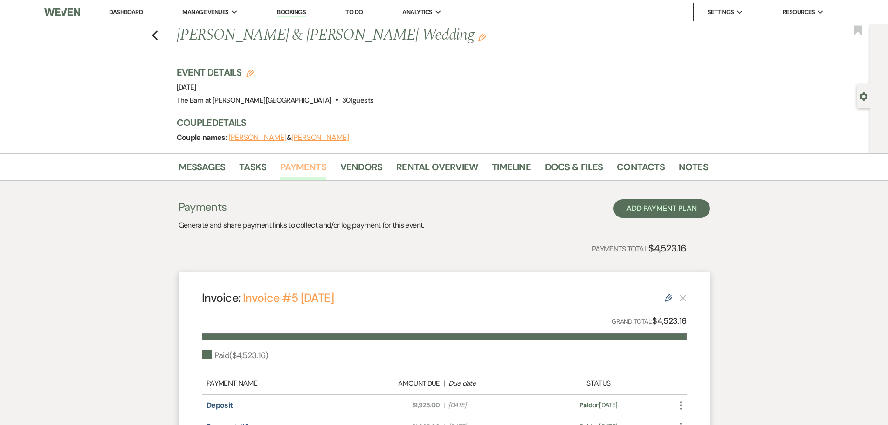
scroll to position [93, 0]
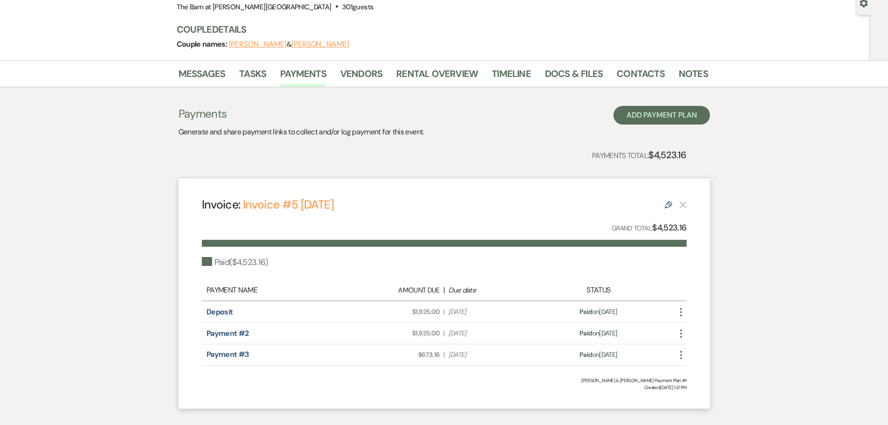
click at [236, 361] on div "Payment #3 Amount Due: $673.16 | Due Date Aug 1, 2025 Payment status: Paid on A…" at bounding box center [444, 354] width 485 height 21
click at [237, 354] on link "Payment #3" at bounding box center [228, 354] width 43 height 10
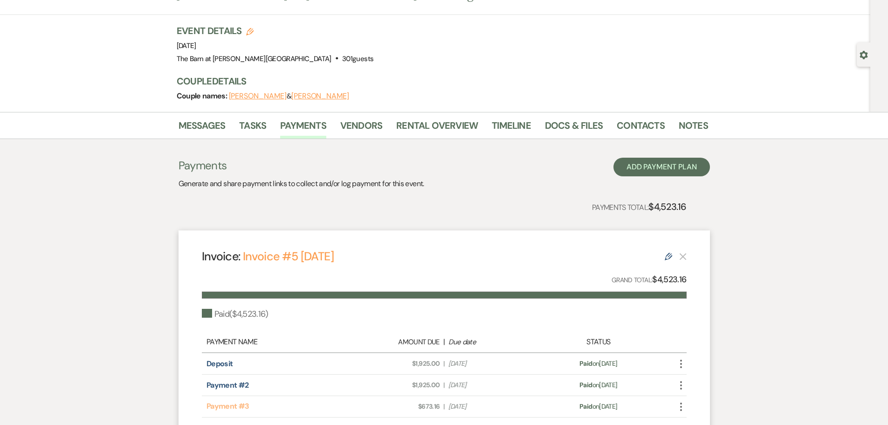
scroll to position [0, 0]
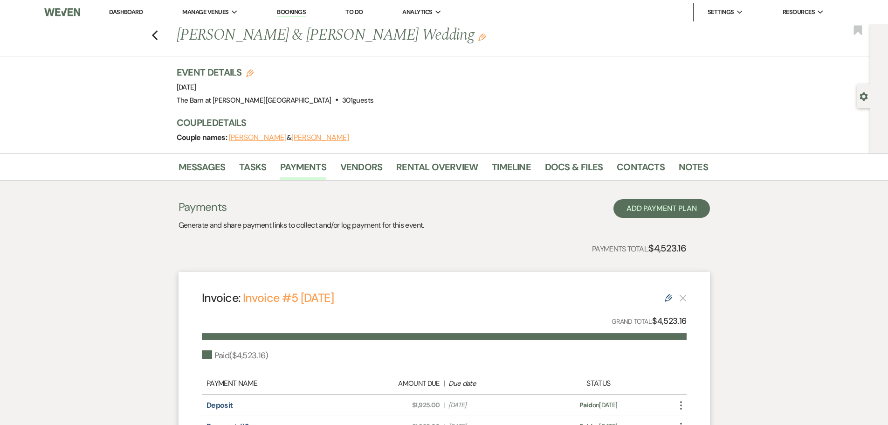
click at [135, 13] on link "Dashboard" at bounding box center [126, 12] width 34 height 8
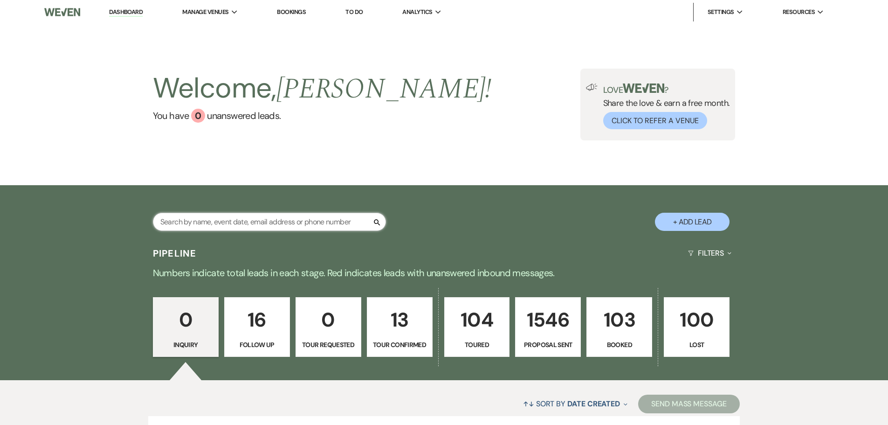
click at [227, 218] on input "text" at bounding box center [269, 222] width 233 height 18
click at [225, 220] on input "text" at bounding box center [269, 222] width 233 height 18
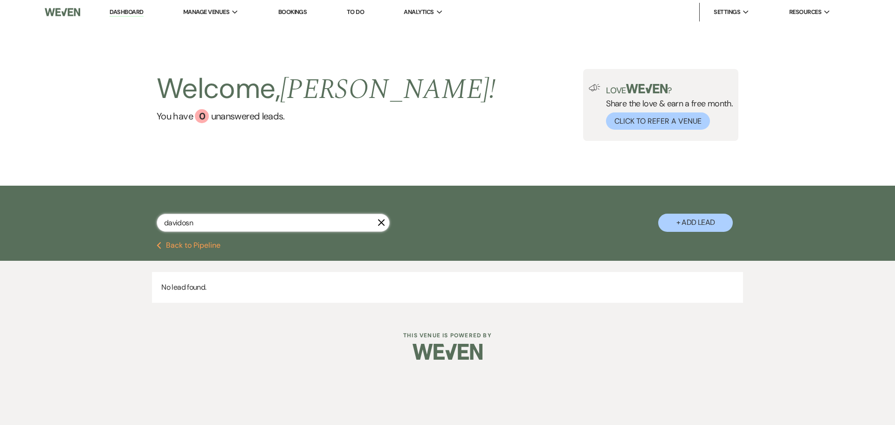
click at [207, 220] on input "davidosn" at bounding box center [273, 223] width 233 height 18
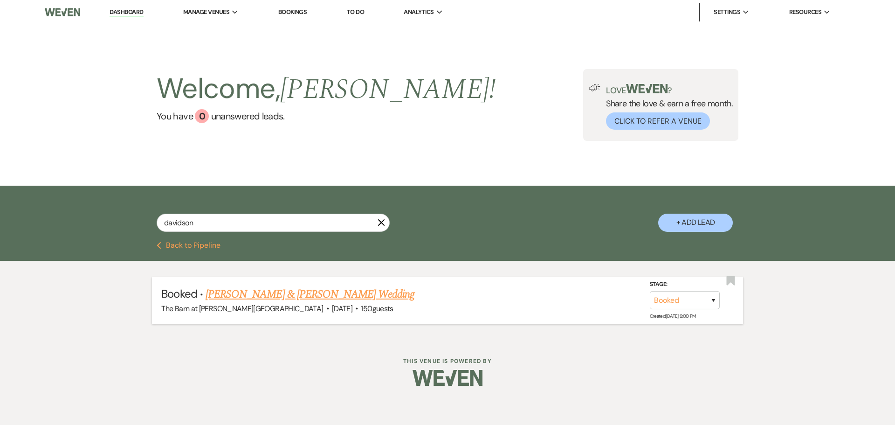
click at [315, 291] on link "Samantha Davidson & Alexander Roach's Wedding" at bounding box center [310, 294] width 209 height 17
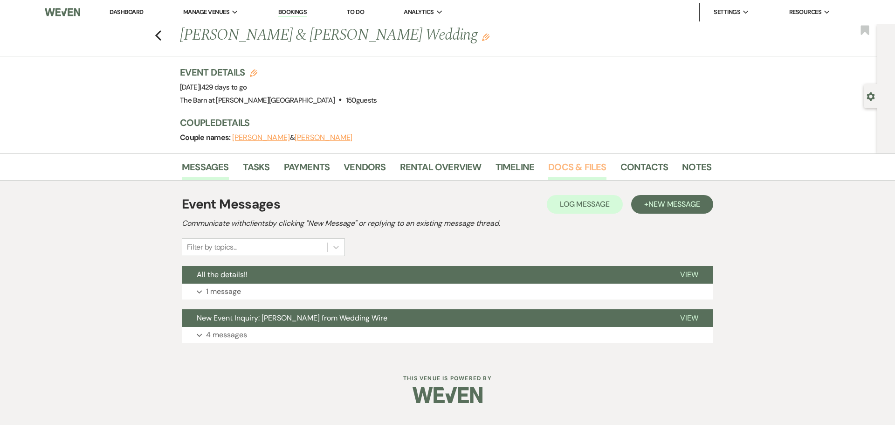
click at [568, 167] on link "Docs & Files" at bounding box center [577, 169] width 58 height 21
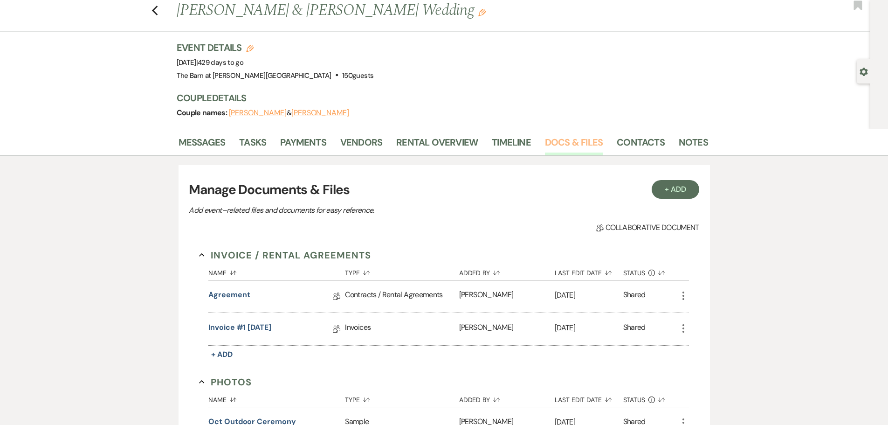
scroll to position [47, 0]
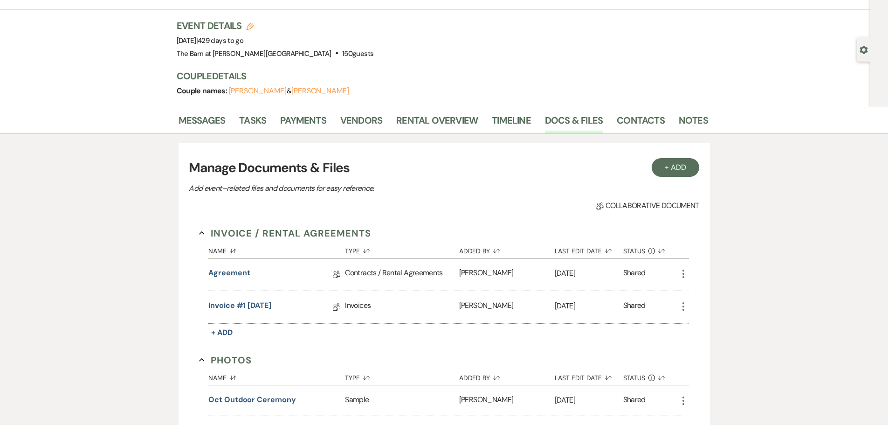
click at [223, 273] on link "Agreement" at bounding box center [229, 274] width 42 height 14
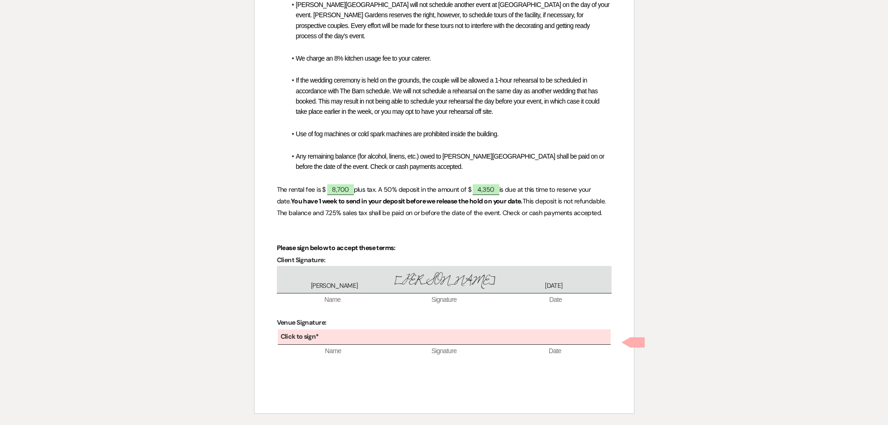
scroll to position [422, 0]
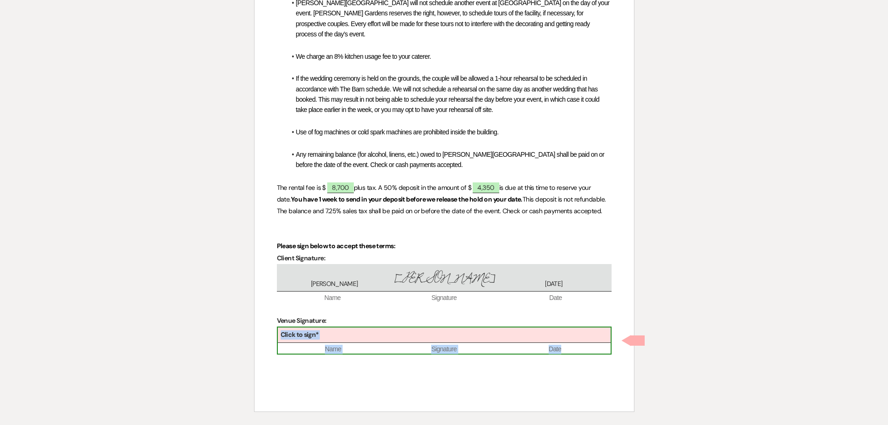
click at [358, 343] on div "Click to sign*" at bounding box center [444, 334] width 333 height 15
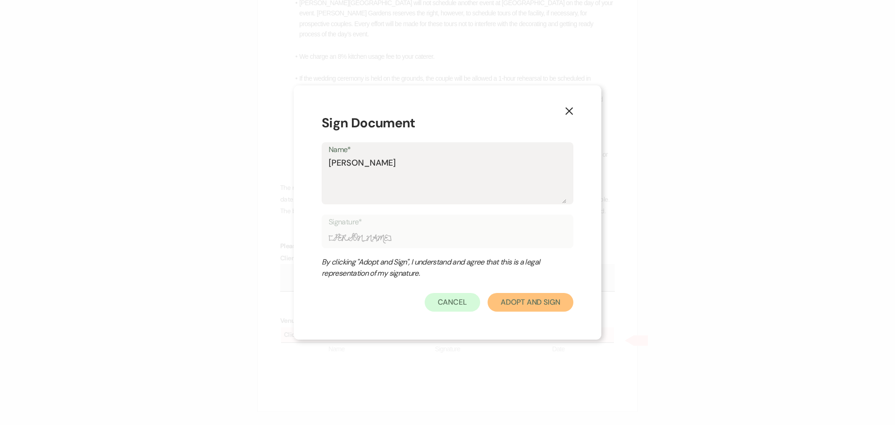
click at [508, 301] on button "Adopt And Sign" at bounding box center [531, 302] width 86 height 19
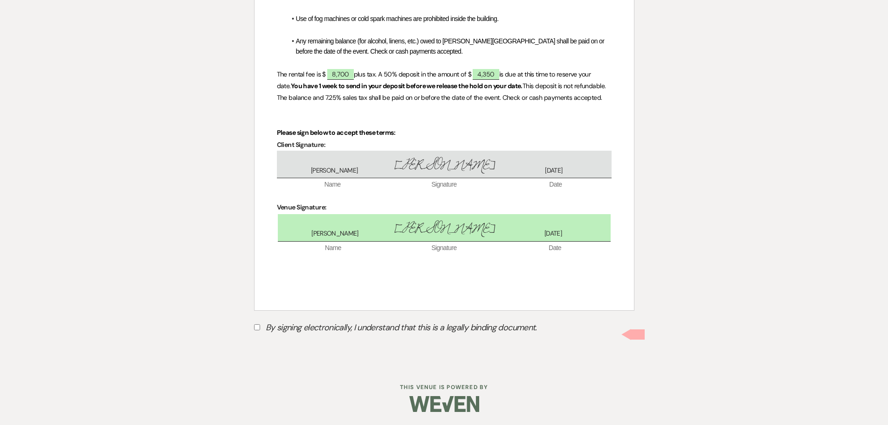
scroll to position [546, 0]
click at [254, 326] on input "By signing electronically, I understand that this is a legally binding document." at bounding box center [257, 326] width 6 height 6
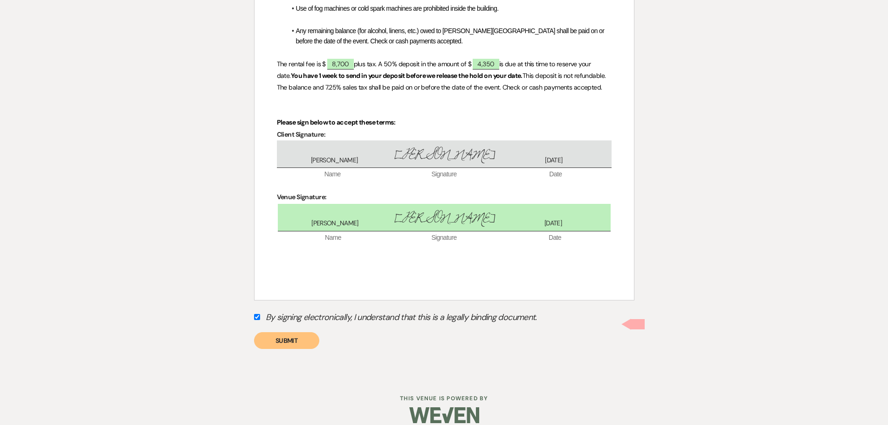
click at [278, 347] on button "Submit" at bounding box center [286, 340] width 65 height 17
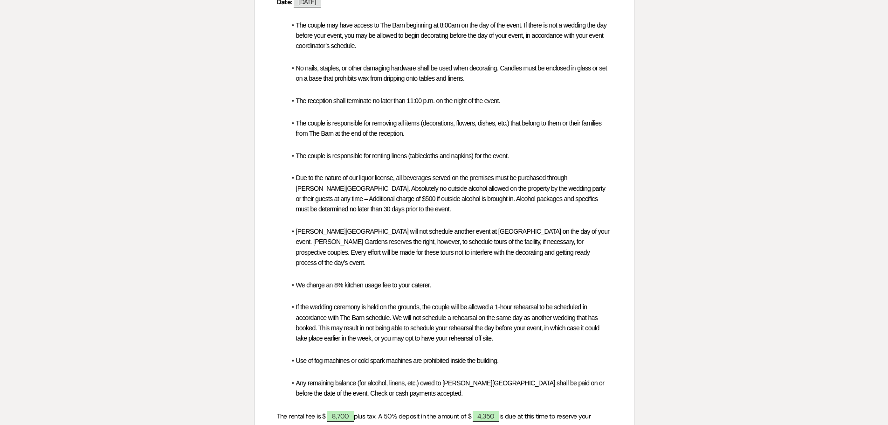
scroll to position [0, 0]
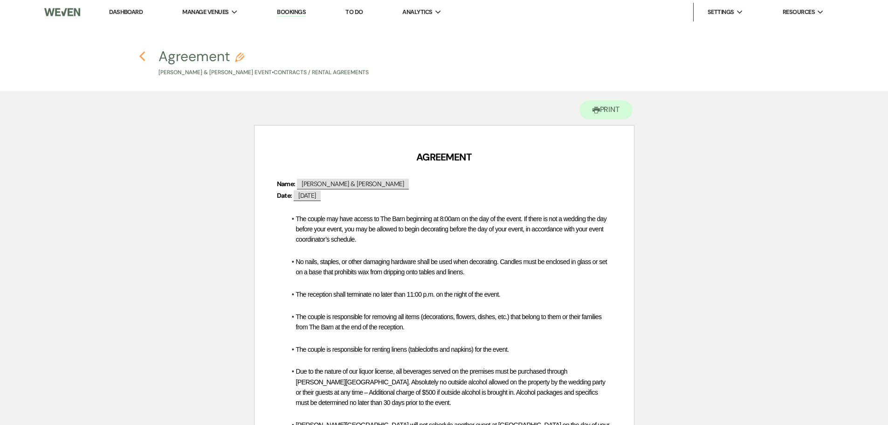
click at [142, 55] on use "button" at bounding box center [142, 56] width 6 height 10
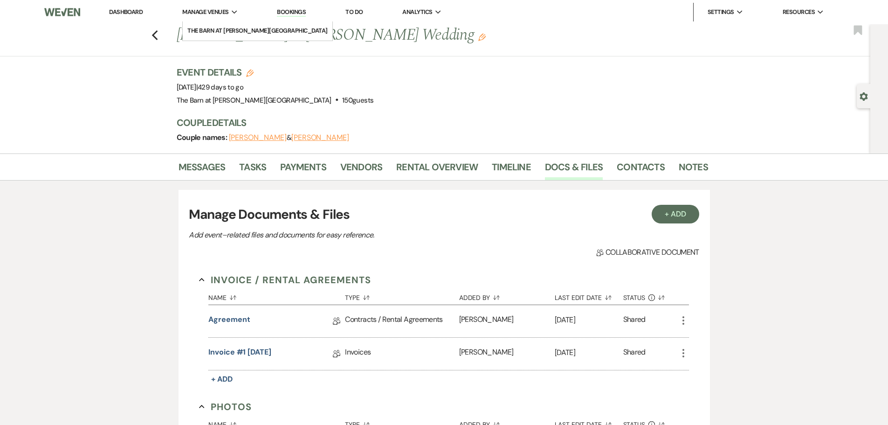
click at [235, 14] on icon "Expand" at bounding box center [235, 12] width 6 height 4
click at [233, 28] on li "The Barn at [PERSON_NAME][GEOGRAPHIC_DATA]" at bounding box center [257, 30] width 140 height 9
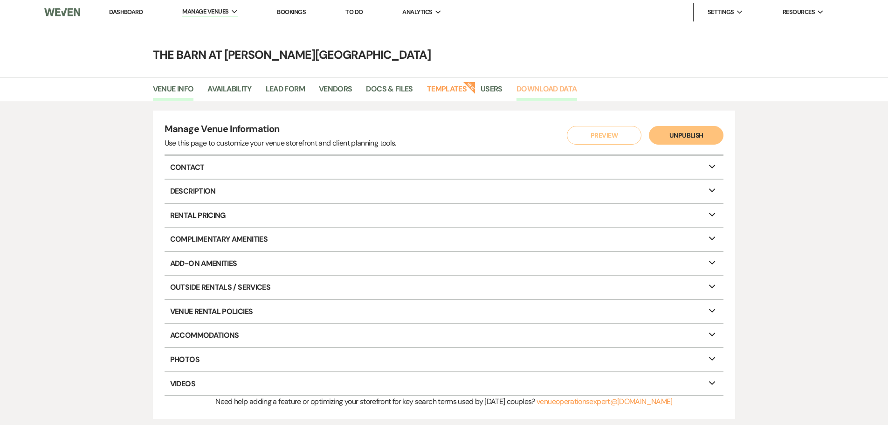
click at [533, 91] on link "Download Data" at bounding box center [547, 92] width 61 height 18
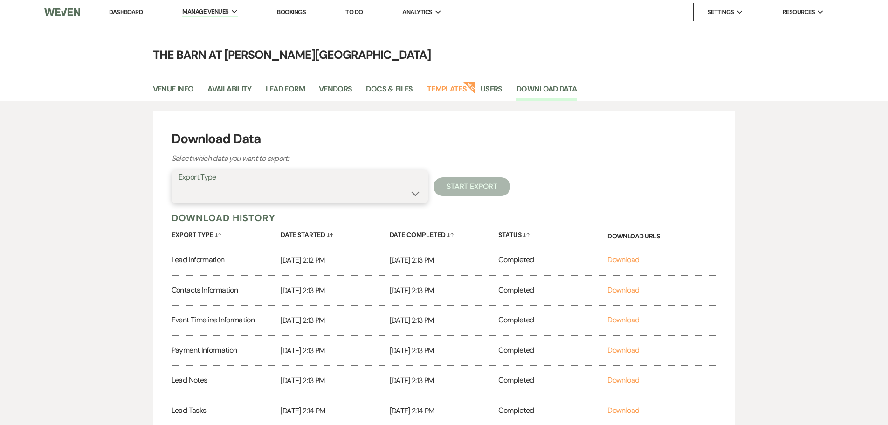
click at [415, 191] on select "Lead Information Rental Overview Lead Documents and Files Metadata Messages Inf…" at bounding box center [300, 193] width 243 height 18
click at [93, 216] on div "Download Data Select which data you want to export: Export Type Lead Informatio…" at bounding box center [444, 277] width 888 height 353
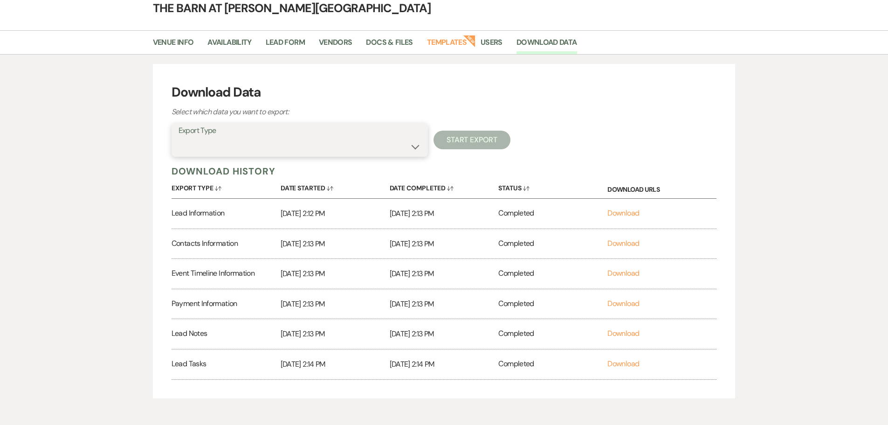
click at [417, 148] on select "Lead Information Rental Overview Lead Documents and Files Metadata Messages Inf…" at bounding box center [300, 147] width 243 height 18
click at [79, 246] on div "Download Data Select which data you want to export: Export Type Lead Informatio…" at bounding box center [444, 231] width 888 height 353
click at [416, 146] on select "Lead Information Rental Overview Lead Documents and Files Metadata Messages Inf…" at bounding box center [300, 147] width 243 height 18
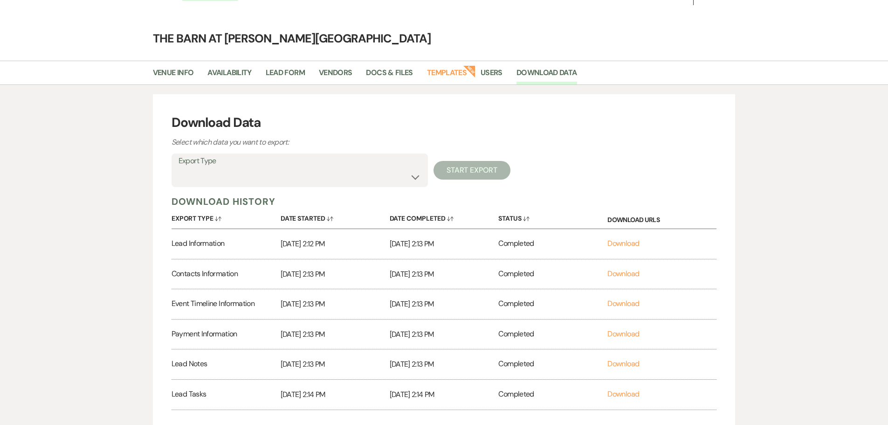
scroll to position [0, 0]
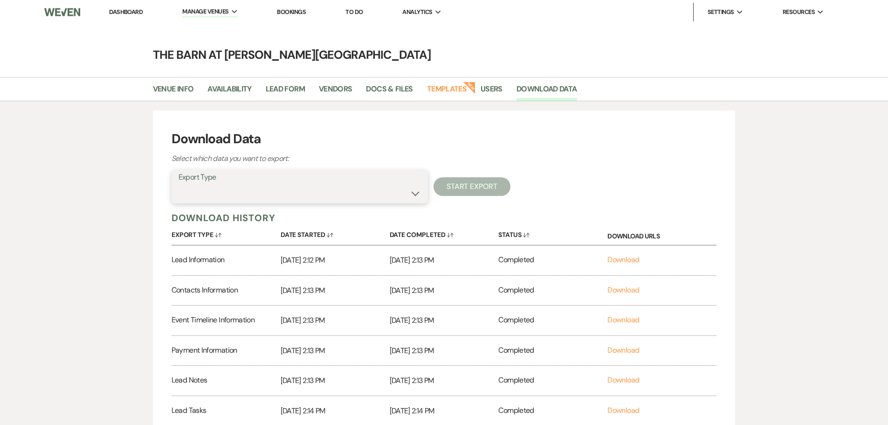
click at [414, 197] on select "Lead Information Rental Overview Lead Documents and Files Metadata Messages Inf…" at bounding box center [300, 193] width 243 height 18
click at [132, 189] on div "Download Data Select which data you want to export: Export Type Lead Informatio…" at bounding box center [445, 278] width 672 height 334
click at [138, 13] on link "Dashboard" at bounding box center [126, 12] width 34 height 8
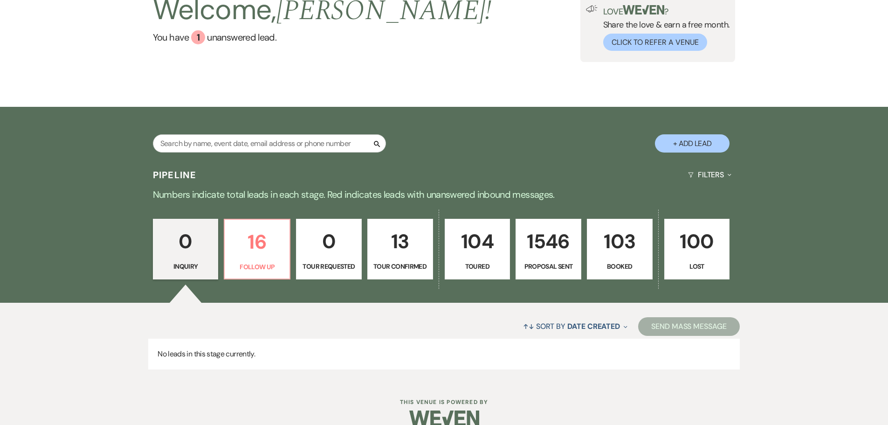
scroll to position [94, 0]
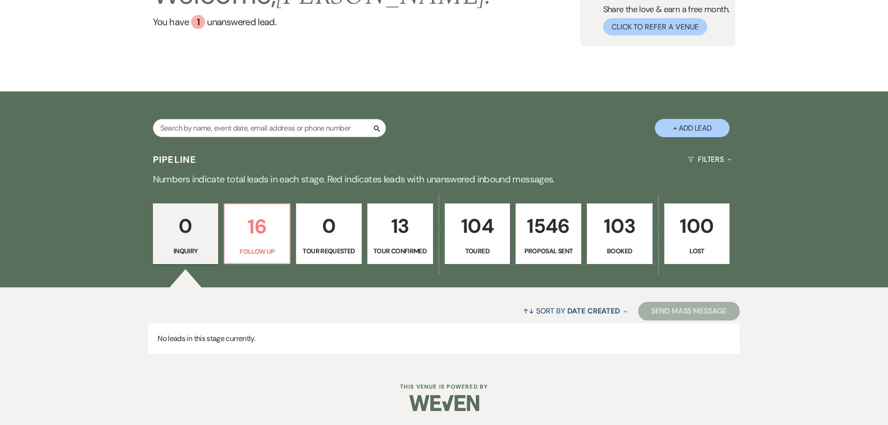
click at [614, 230] on p "103" at bounding box center [620, 225] width 54 height 31
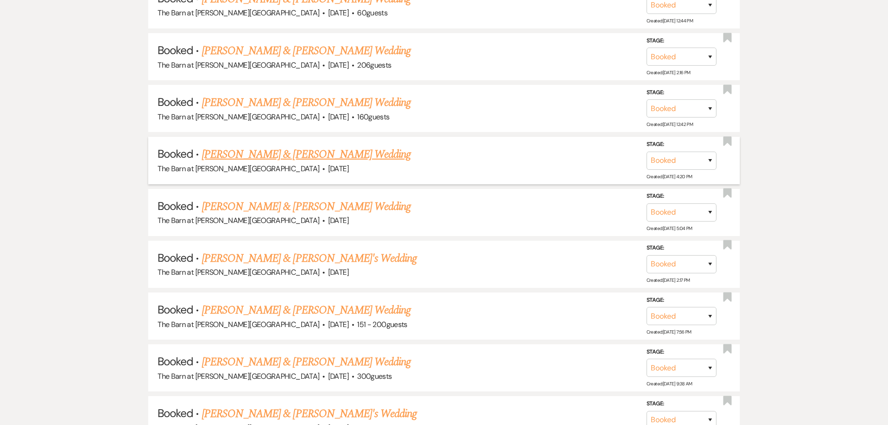
scroll to position [374, 0]
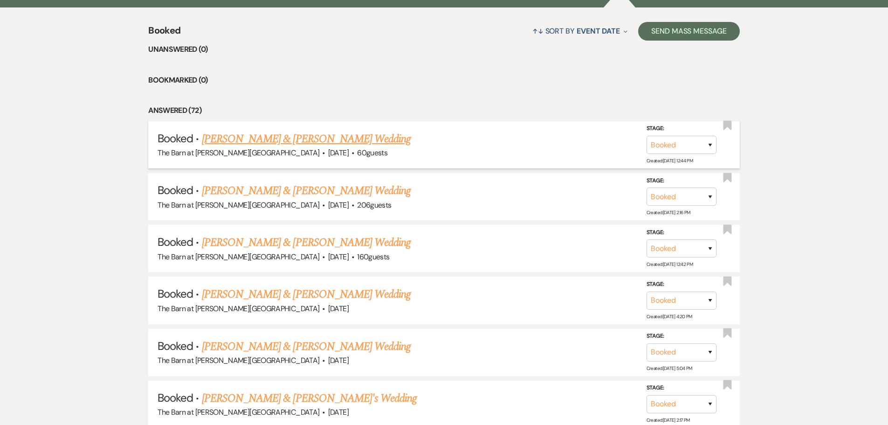
click at [271, 135] on link "Mason Rowe & Julie Musich's Wedding" at bounding box center [306, 139] width 209 height 17
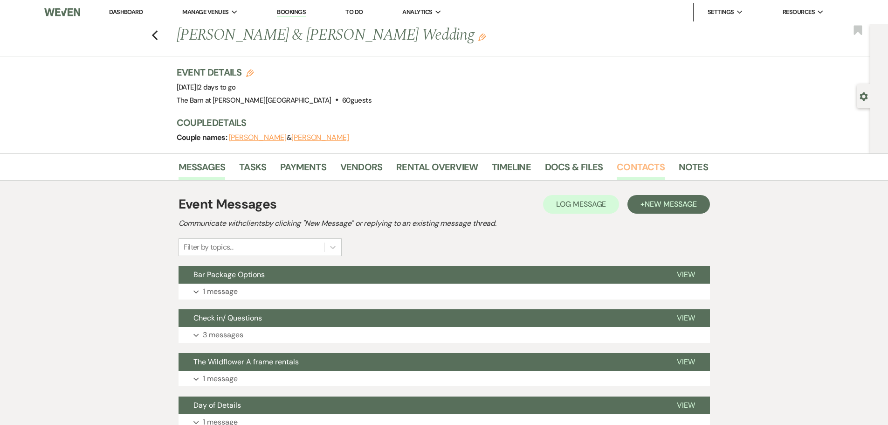
click at [631, 174] on link "Contacts" at bounding box center [641, 169] width 48 height 21
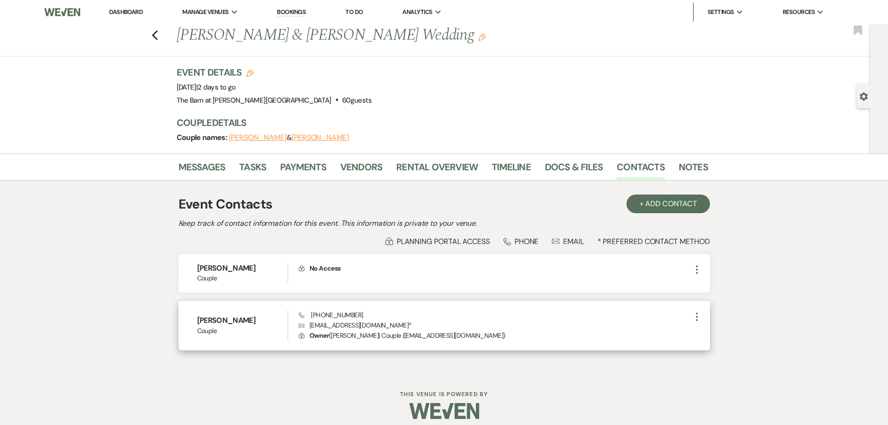
click at [699, 317] on icon "More" at bounding box center [697, 316] width 11 height 11
click at [705, 333] on icon "Pencil" at bounding box center [706, 334] width 7 height 7
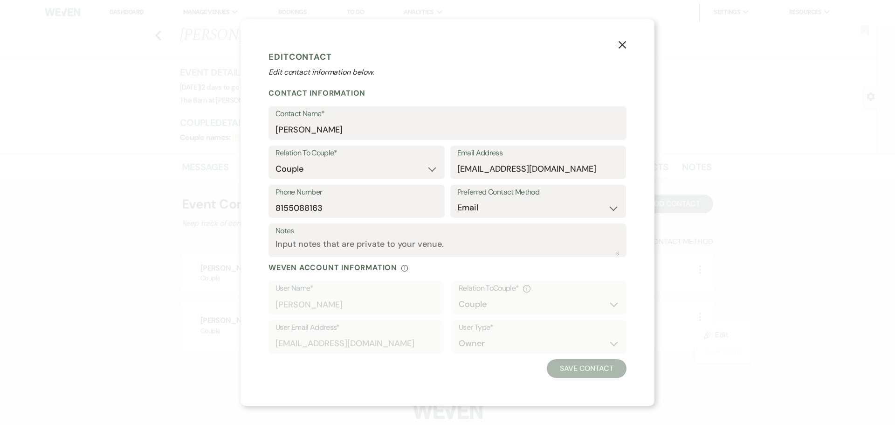
click at [623, 49] on button "X" at bounding box center [623, 44] width 14 height 16
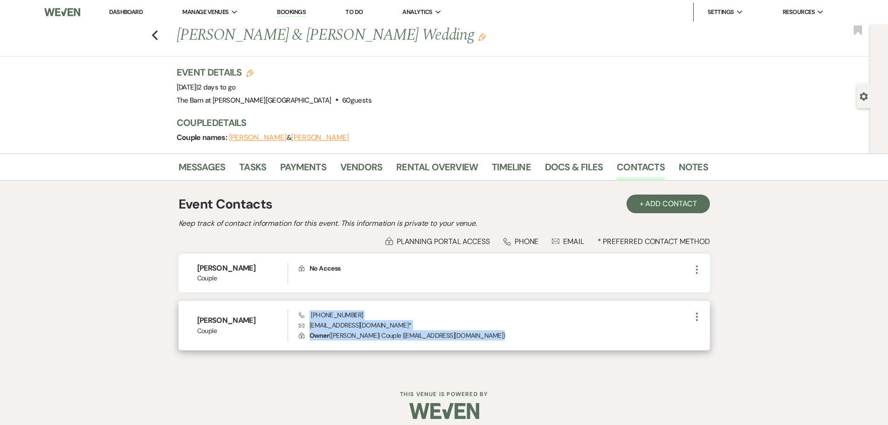
drag, startPoint x: 472, startPoint y: 339, endPoint x: 308, endPoint y: 316, distance: 166.3
click at [308, 316] on div "Phone (815) 508-8163 Envelope jmusich417@yahoo.com * Lock Owner ( Julie Musich …" at bounding box center [495, 325] width 392 height 31
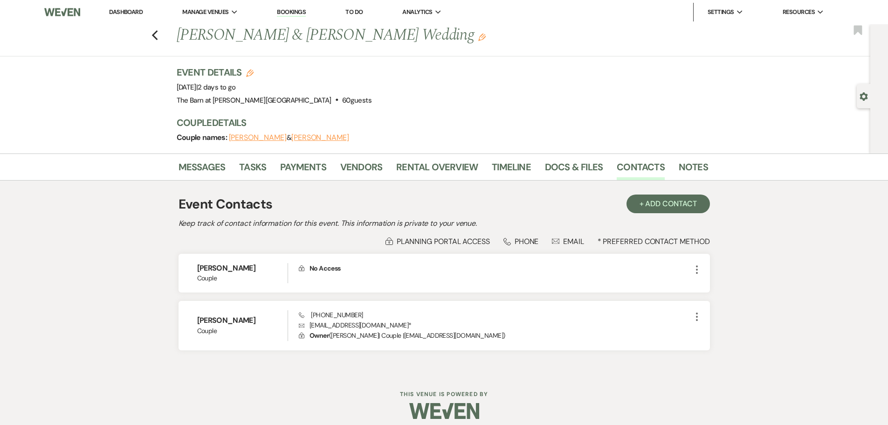
click at [792, 315] on div "Messages Tasks Payments Vendors Rental Overview Timeline Docs & Files Contacts …" at bounding box center [444, 262] width 888 height 219
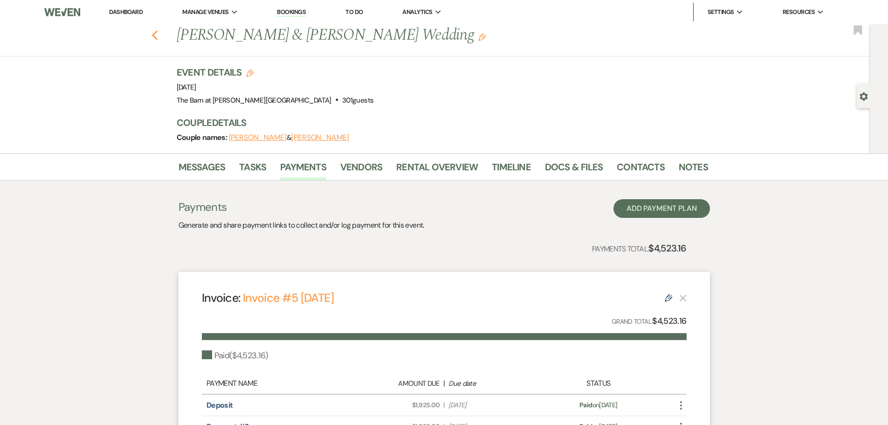
click at [157, 36] on use "button" at bounding box center [155, 35] width 6 height 10
click at [158, 38] on use "button" at bounding box center [155, 35] width 6 height 10
